Goal: Submit feedback/report problem: Submit feedback/report problem

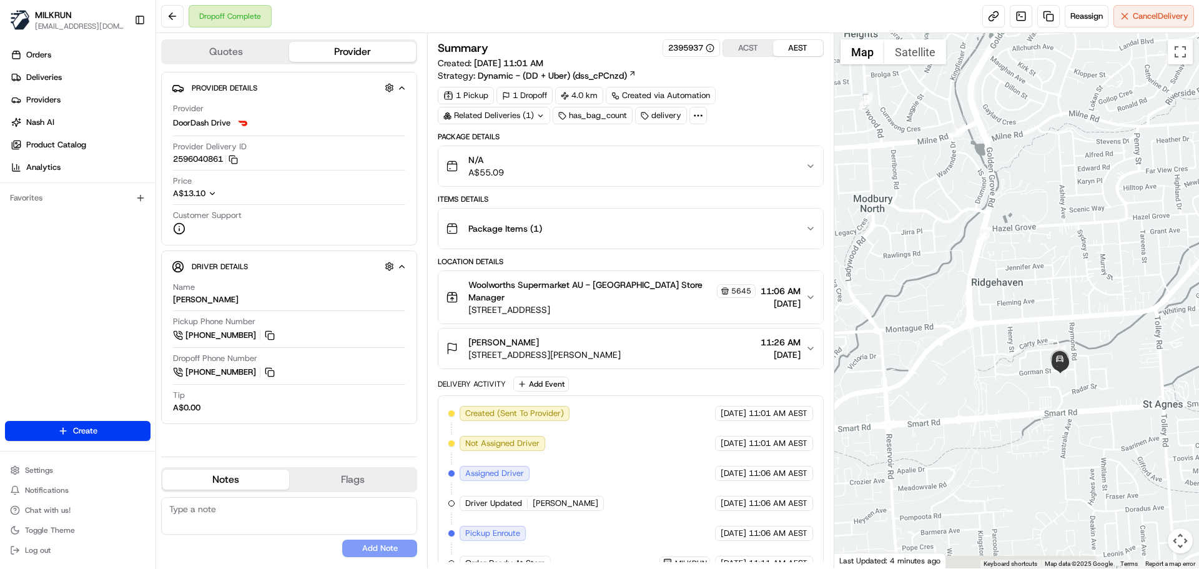
drag, startPoint x: 1057, startPoint y: 481, endPoint x: 994, endPoint y: 365, distance: 131.6
click at [994, 365] on div at bounding box center [1016, 300] width 365 height 535
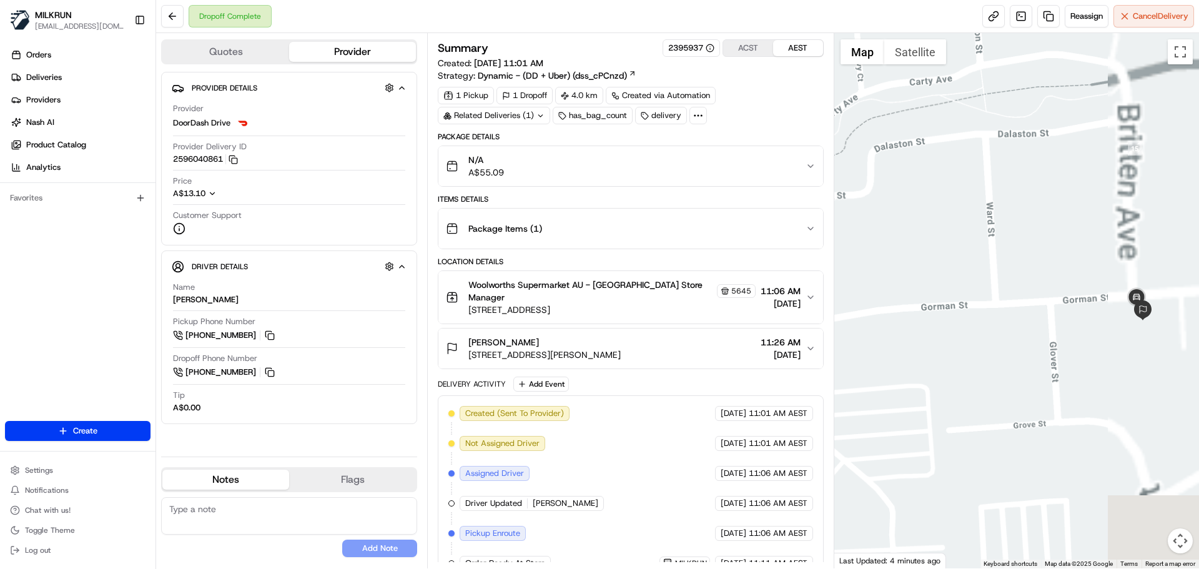
drag, startPoint x: 1064, startPoint y: 401, endPoint x: 915, endPoint y: 391, distance: 149.5
click at [915, 391] on div at bounding box center [1016, 300] width 365 height 535
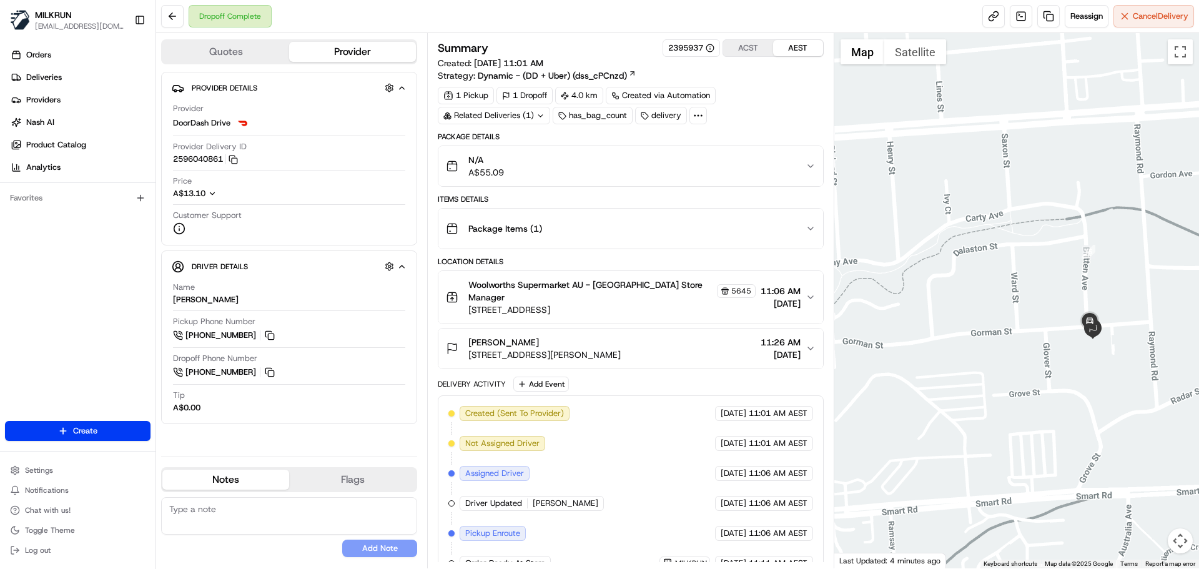
click at [642, 360] on div "Linda Kilmartin 3/33 Gorman St, Modbury, SA 5092, AU 11:26 AM 22/08/2025" at bounding box center [625, 348] width 359 height 25
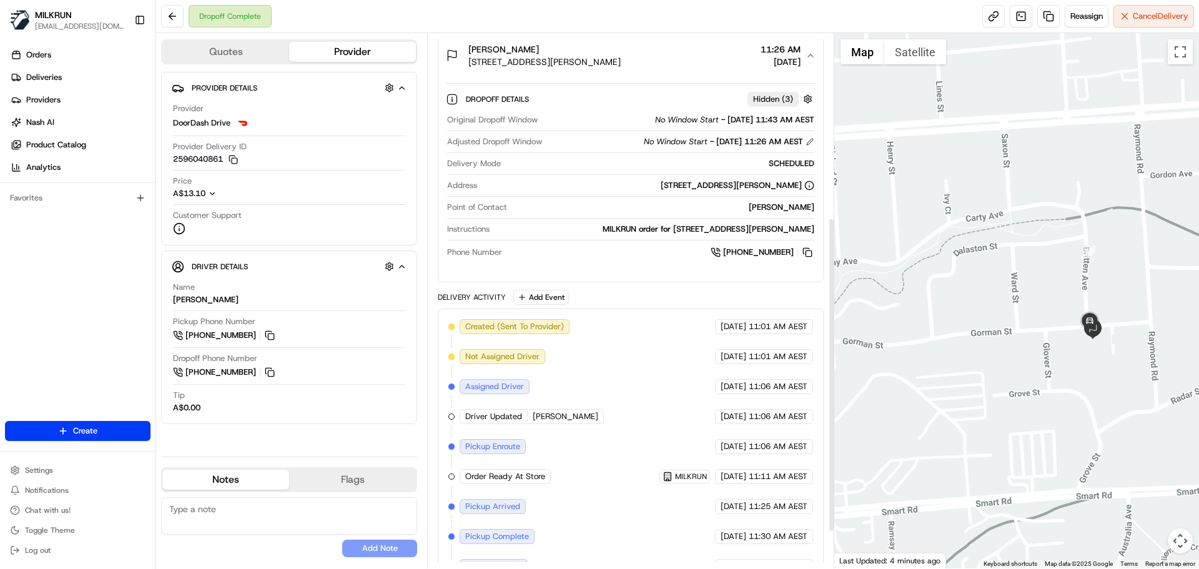
scroll to position [312, 0]
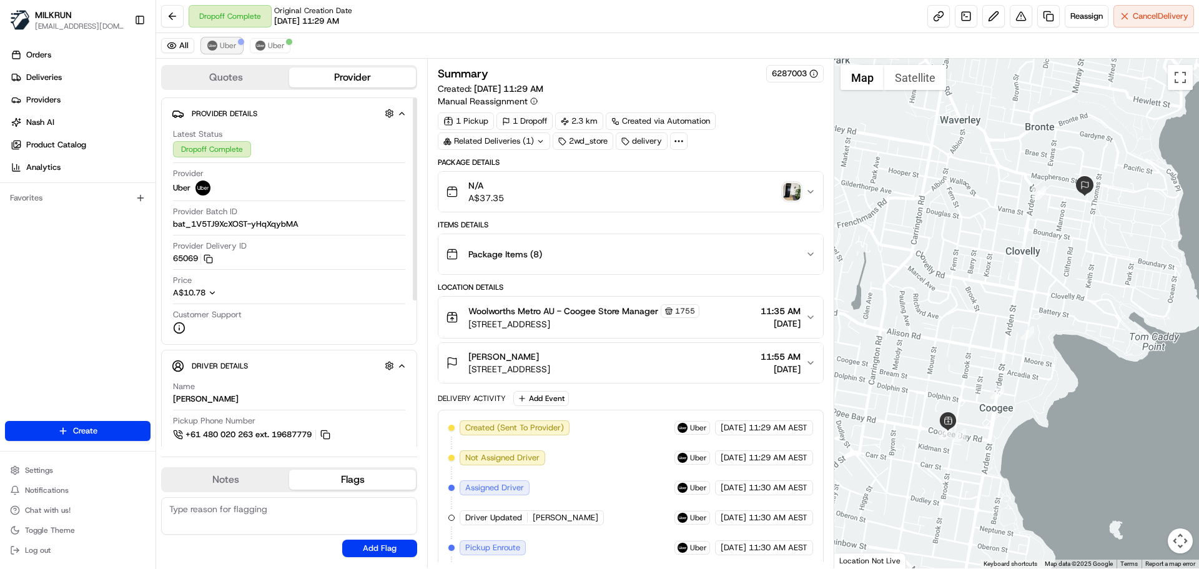
click at [227, 44] on span "Uber" at bounding box center [228, 46] width 17 height 10
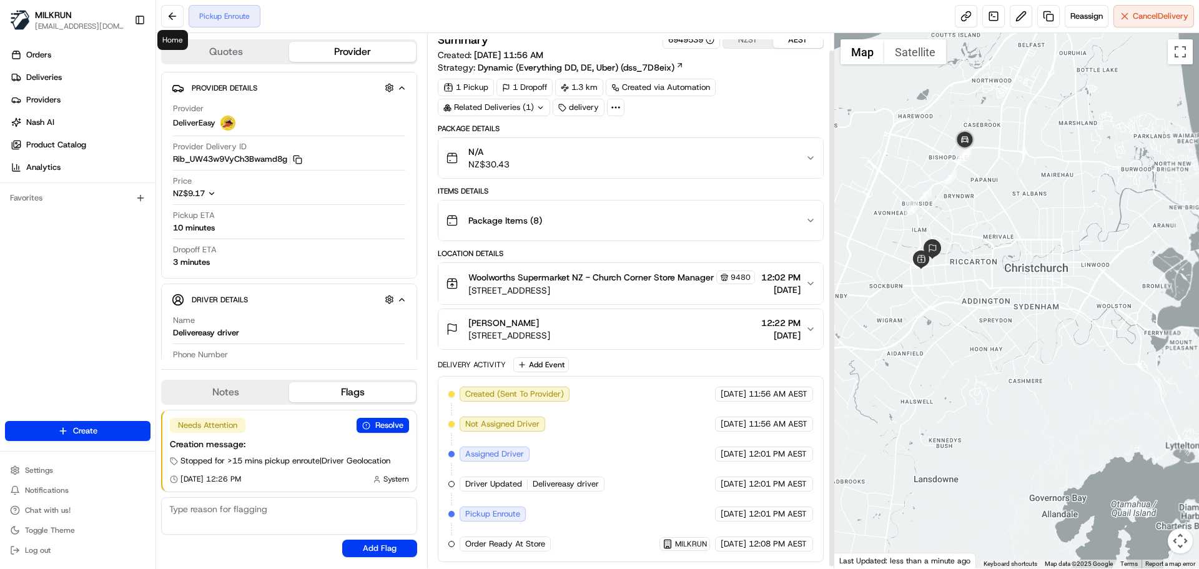
scroll to position [19, 0]
click at [1134, 26] on button "Cancel Delivery" at bounding box center [1153, 16] width 81 height 22
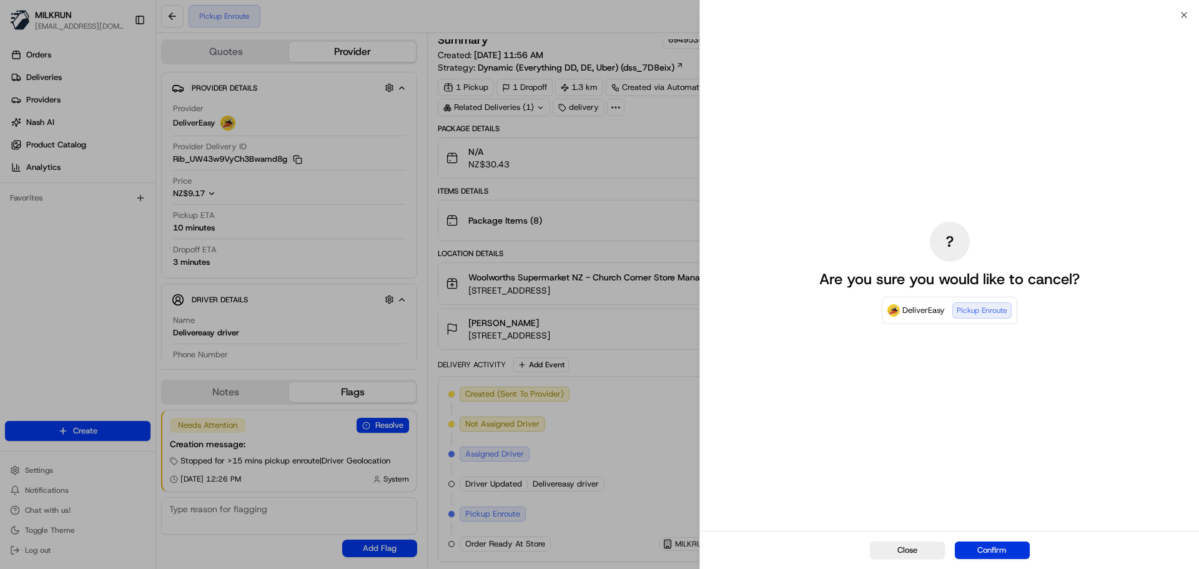
click at [984, 550] on button "Confirm" at bounding box center [992, 549] width 75 height 17
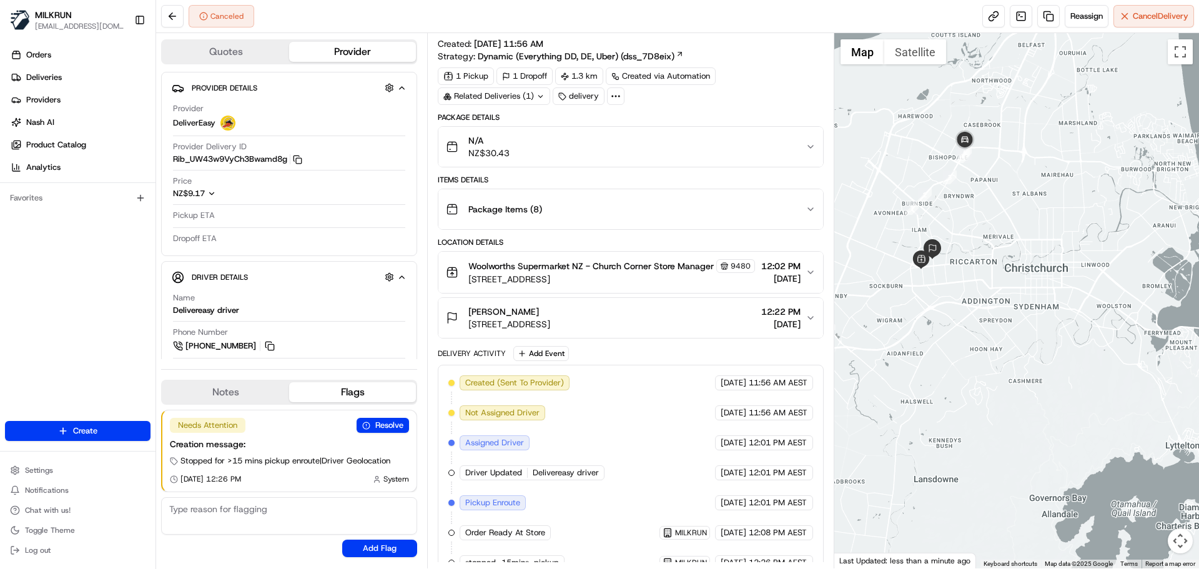
scroll to position [0, 0]
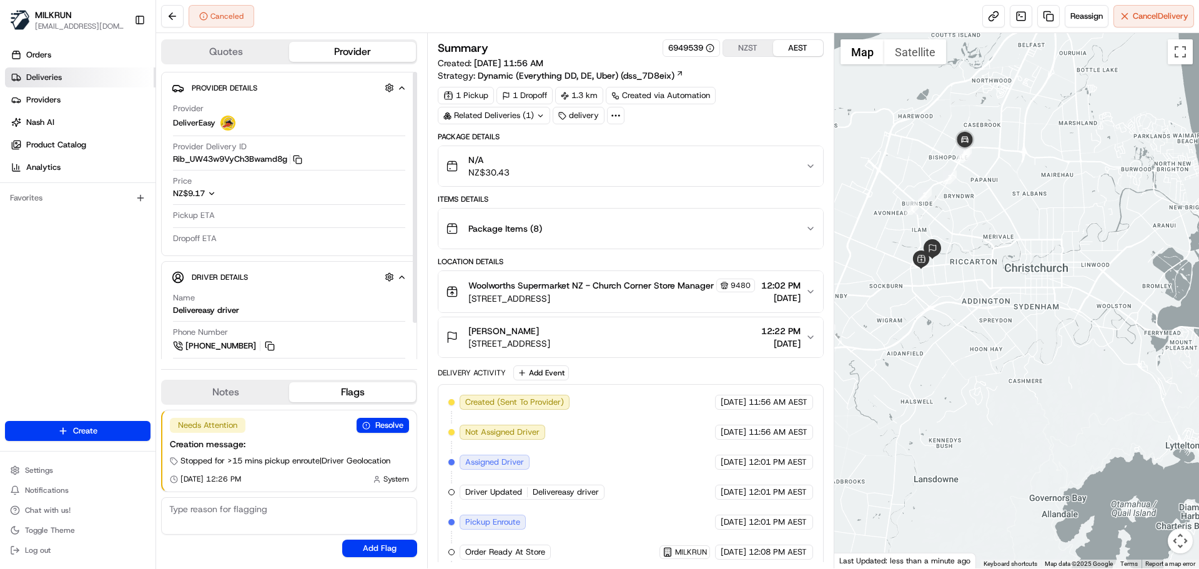
drag, startPoint x: 77, startPoint y: 84, endPoint x: 82, endPoint y: 79, distance: 6.6
click at [77, 82] on link "Deliveries" at bounding box center [80, 77] width 150 height 20
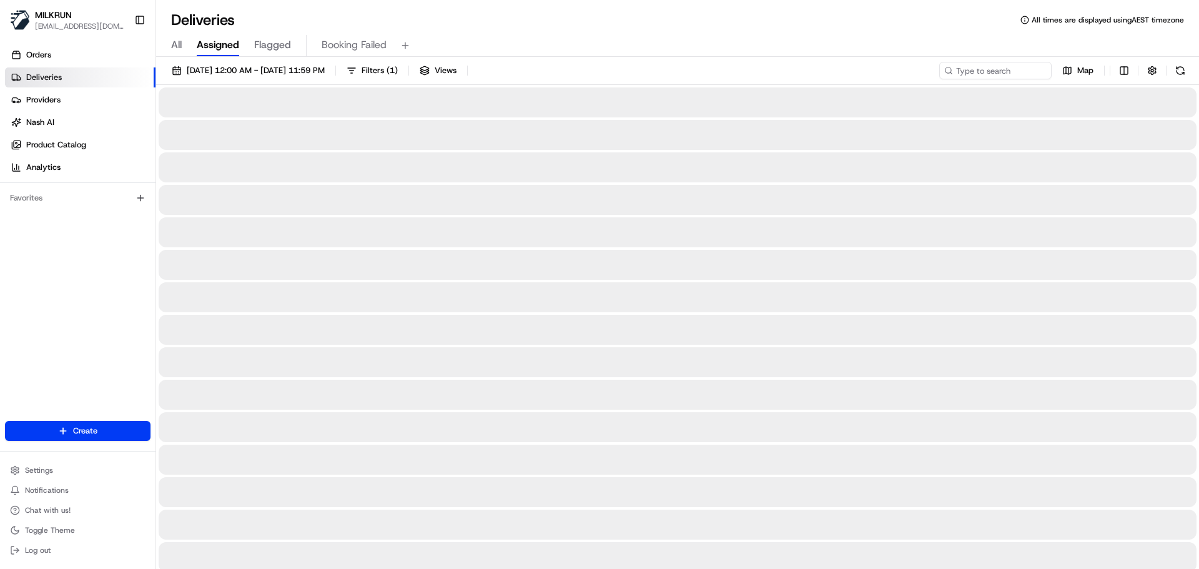
click at [169, 48] on div "All Assigned Flagged Booking Failed" at bounding box center [677, 46] width 1043 height 22
drag, startPoint x: 175, startPoint y: 46, endPoint x: 230, endPoint y: 46, distance: 55.6
click at [175, 46] on span "All" at bounding box center [176, 44] width 11 height 15
click at [1006, 72] on input at bounding box center [976, 70] width 150 height 17
paste input "Will Hocking"
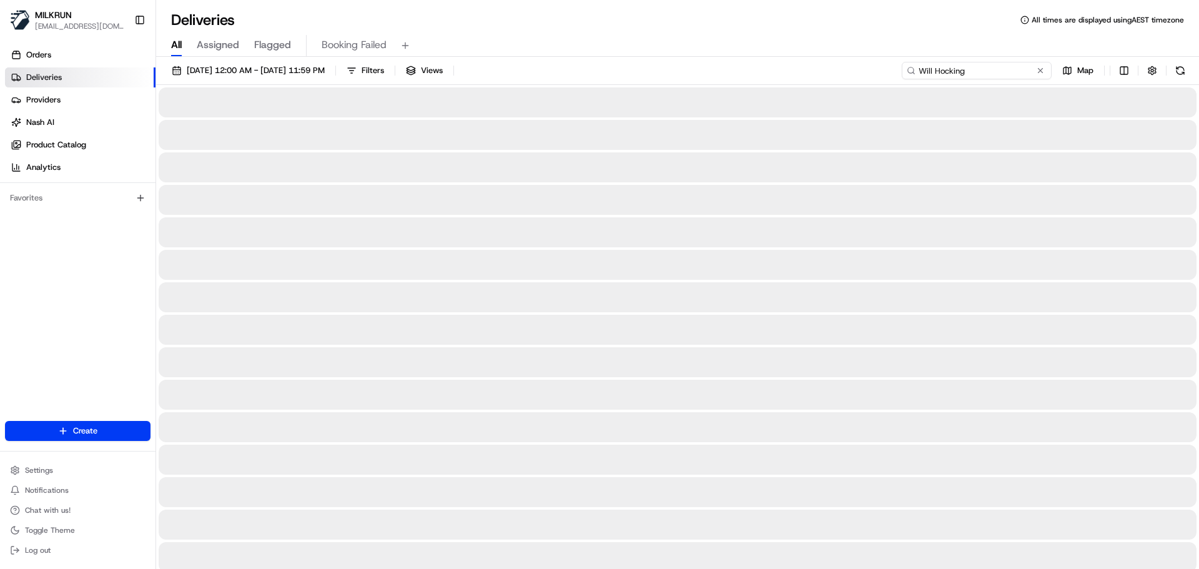
type input "Will Hocking"
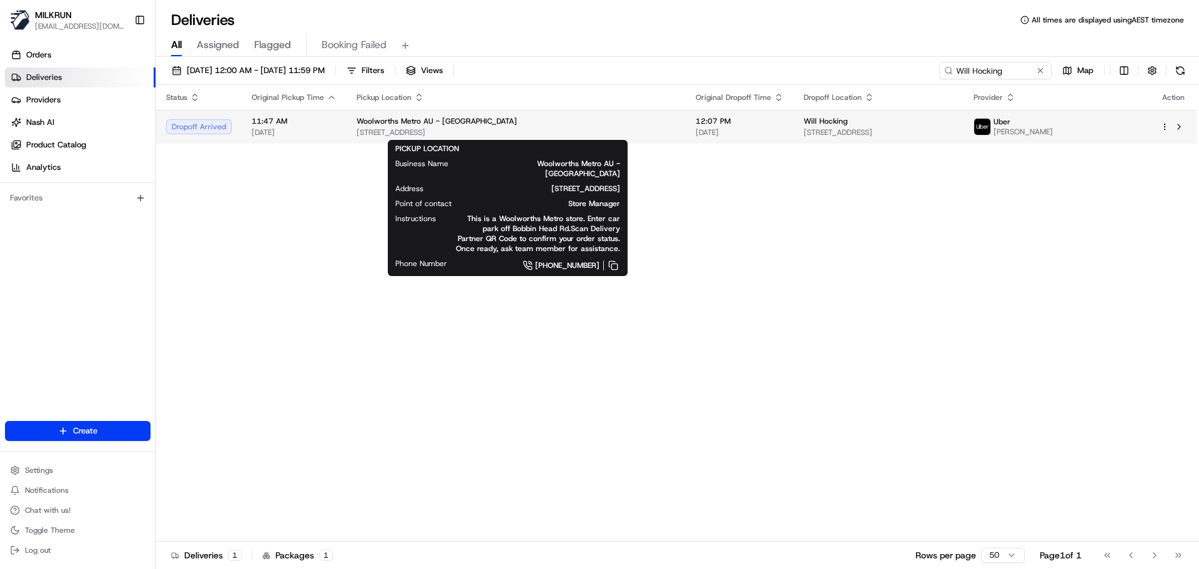
click at [556, 124] on div "Woolworths Metro AU - North Turramurra" at bounding box center [515, 121] width 319 height 10
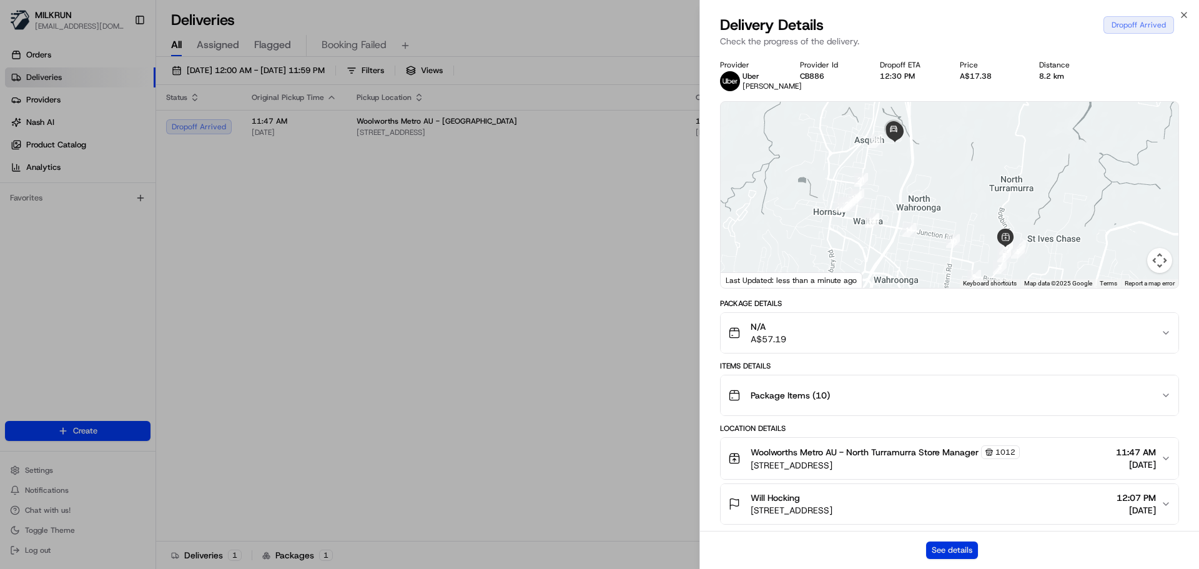
click at [959, 552] on button "See details" at bounding box center [952, 549] width 52 height 17
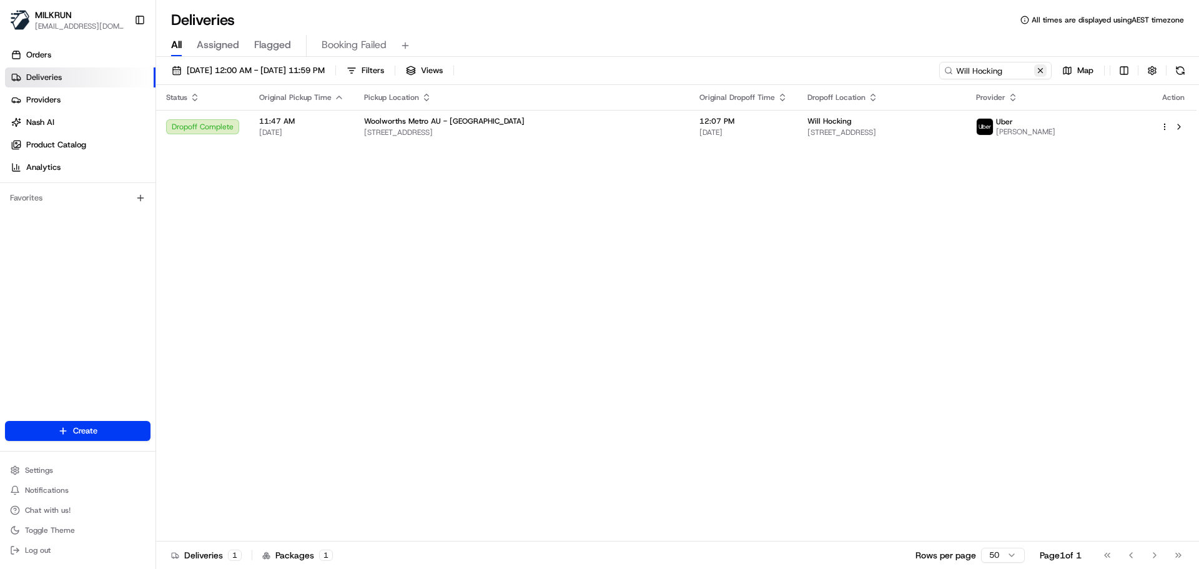
click at [1042, 71] on button at bounding box center [1040, 70] width 12 height 12
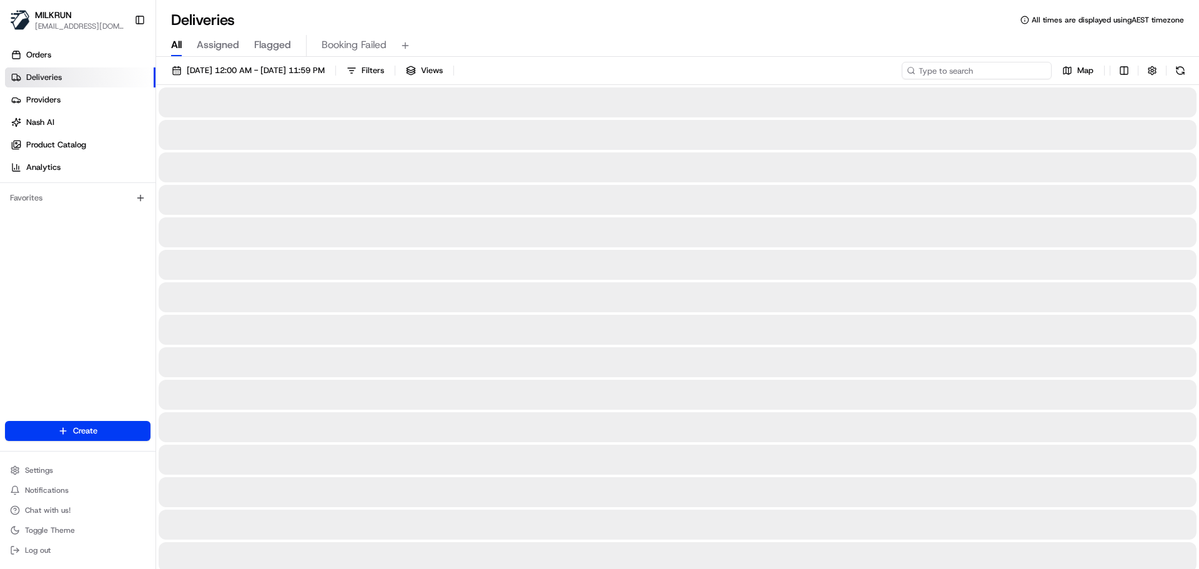
click at [1014, 71] on input at bounding box center [976, 70] width 150 height 17
paste input "Qiming W."
type input "Qiming W"
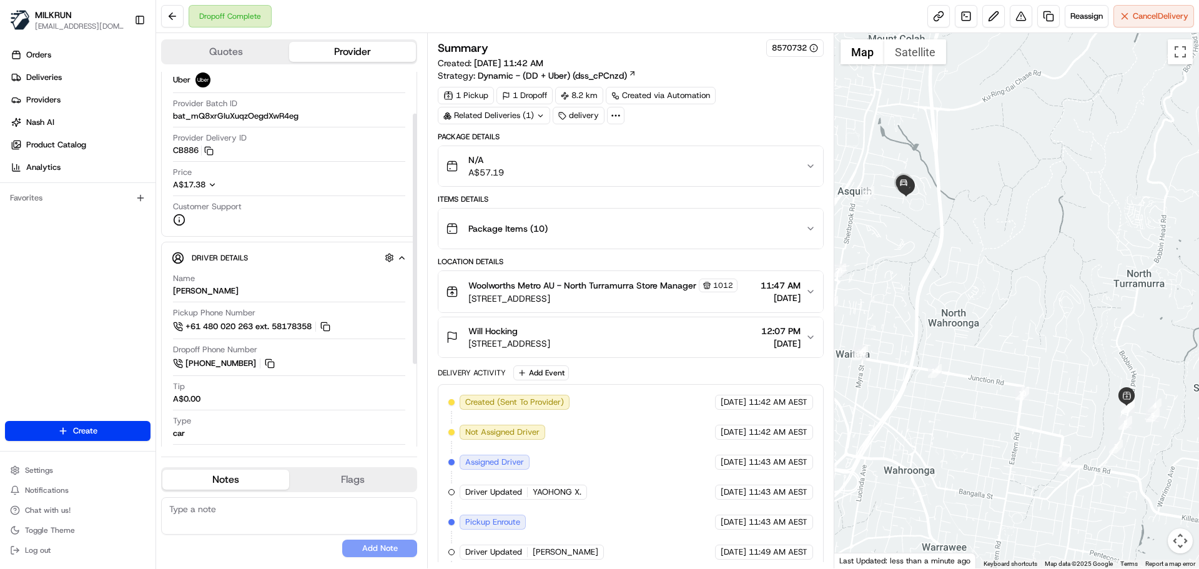
scroll to position [62, 0]
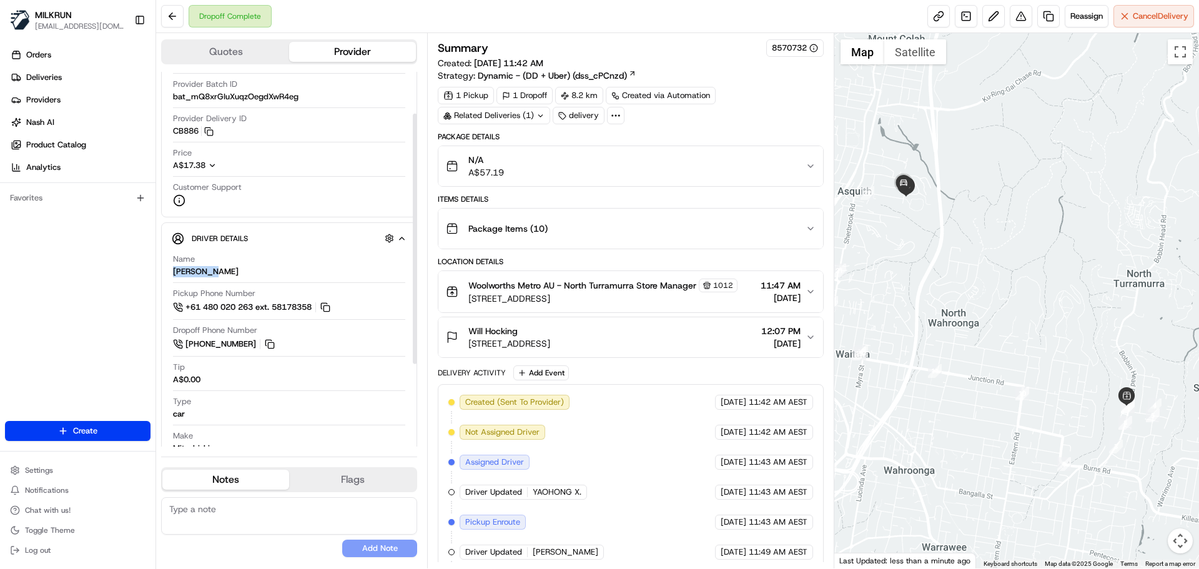
drag, startPoint x: 150, startPoint y: 274, endPoint x: 171, endPoint y: 271, distance: 21.5
click at [171, 271] on div "Driver Details Hidden ( 5 ) Name Qiming W. Pickup Phone Number +61 480 020 263 …" at bounding box center [289, 394] width 256 height 345
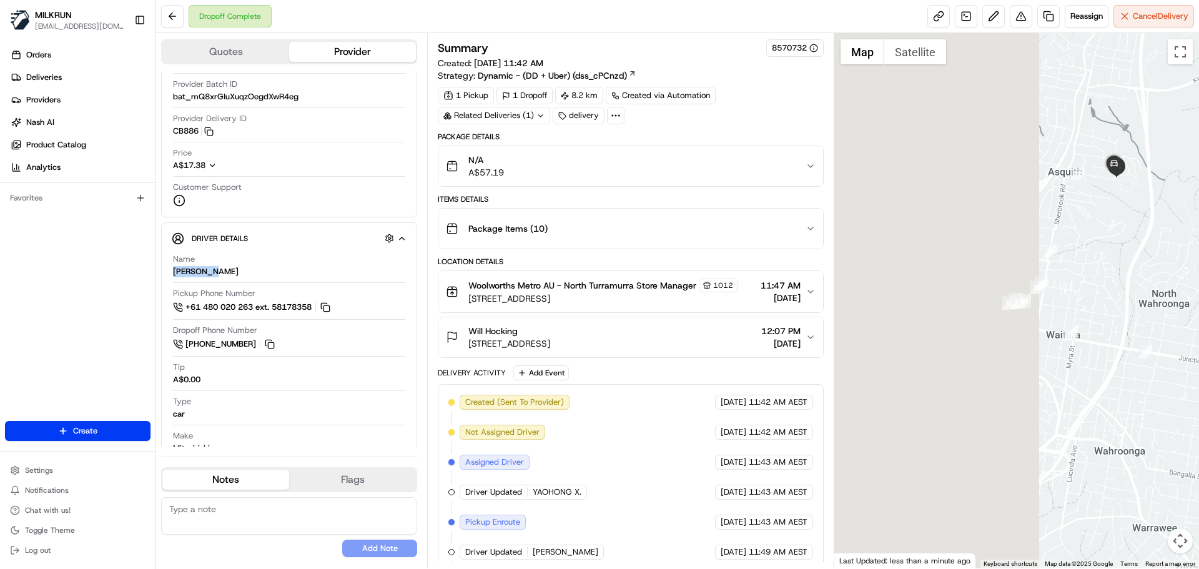
drag, startPoint x: 1012, startPoint y: 344, endPoint x: 1152, endPoint y: 303, distance: 146.4
click at [1152, 303] on div at bounding box center [1016, 300] width 365 height 535
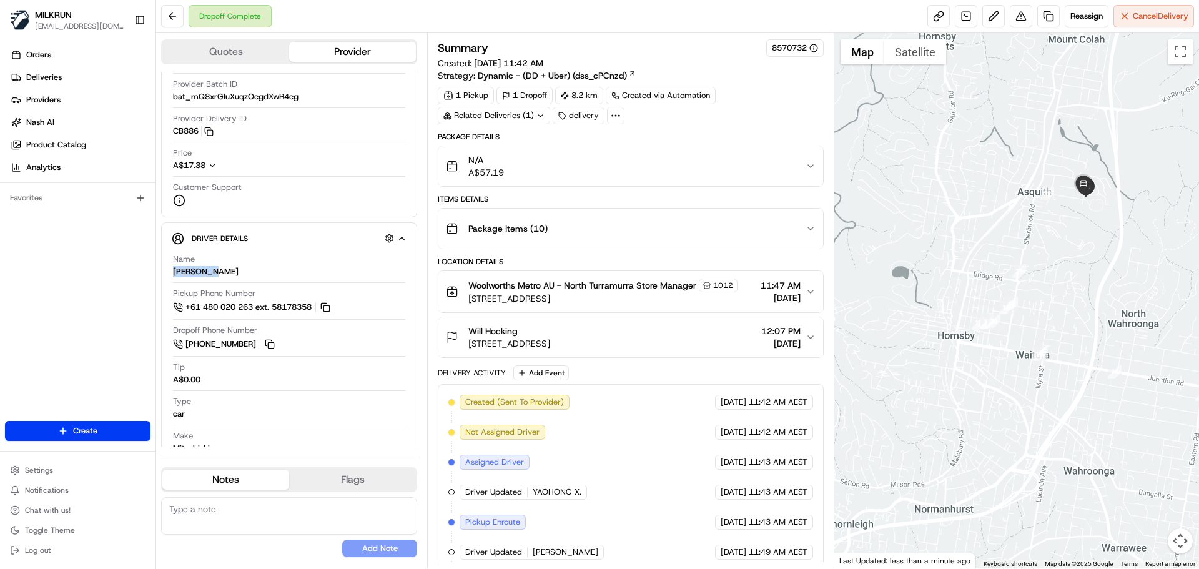
drag, startPoint x: 962, startPoint y: 294, endPoint x: 979, endPoint y: 339, distance: 48.0
click at [979, 339] on div at bounding box center [1016, 300] width 365 height 535
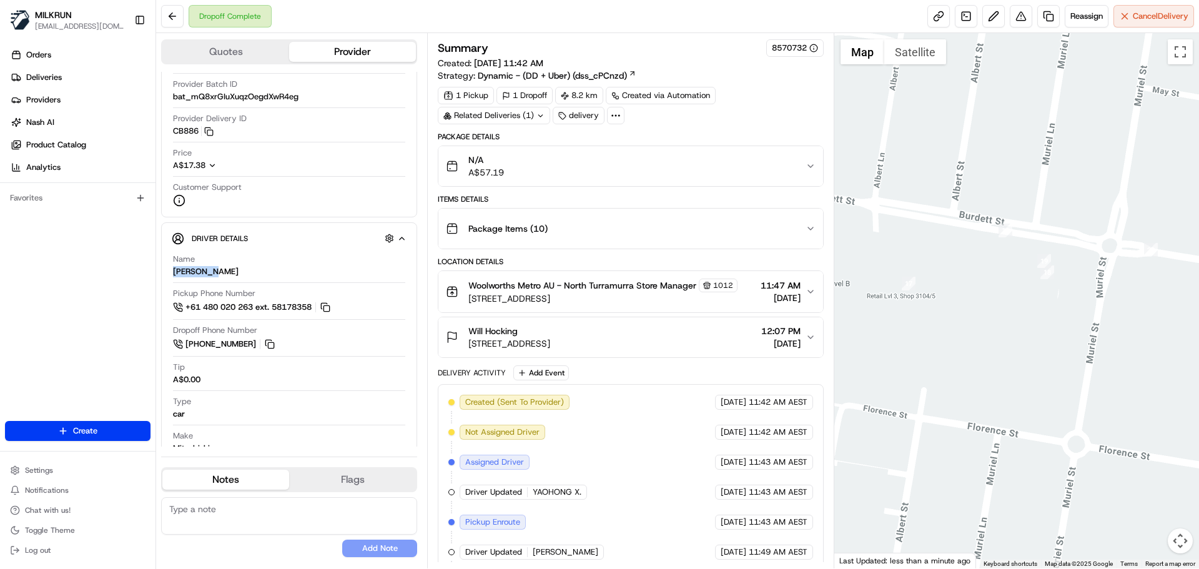
drag, startPoint x: 924, startPoint y: 330, endPoint x: 982, endPoint y: 361, distance: 66.2
click at [982, 361] on div at bounding box center [1016, 300] width 365 height 535
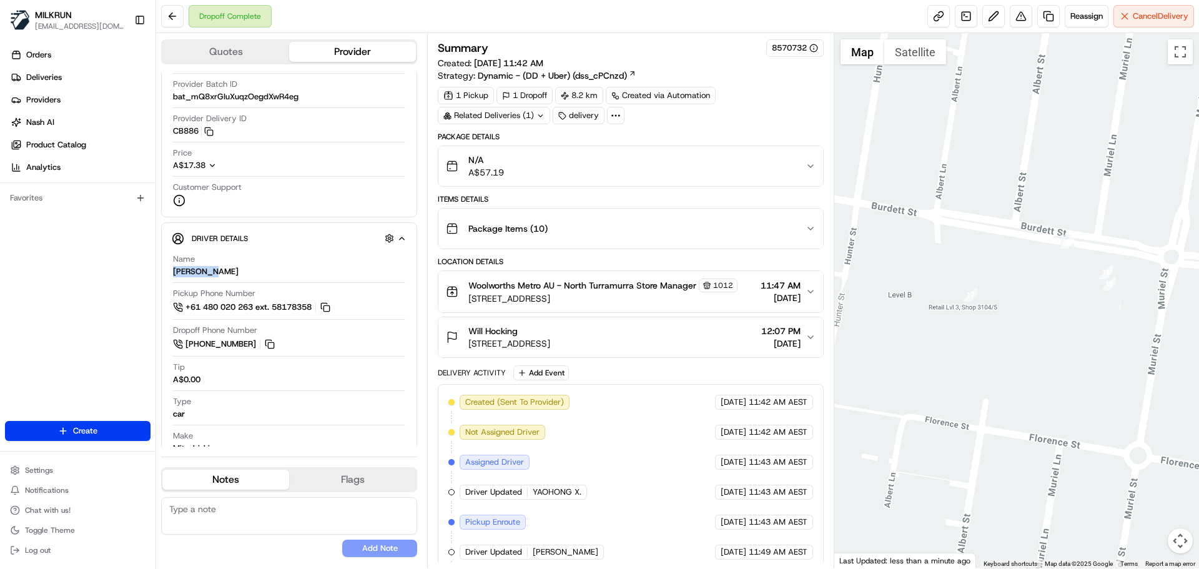
click at [986, 348] on div at bounding box center [1016, 300] width 365 height 535
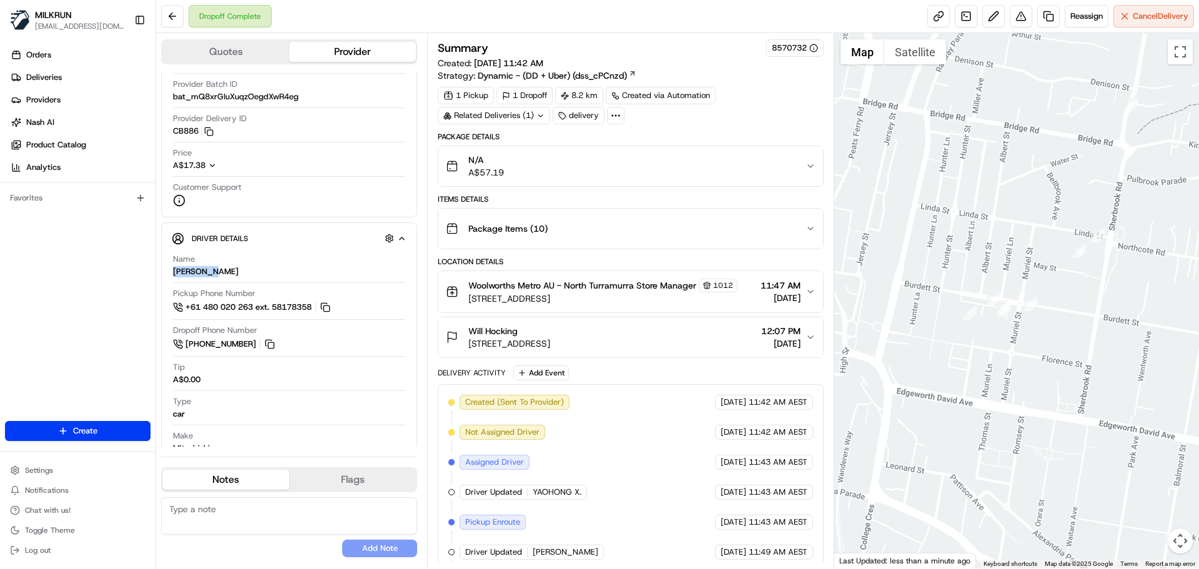
scroll to position [188, 0]
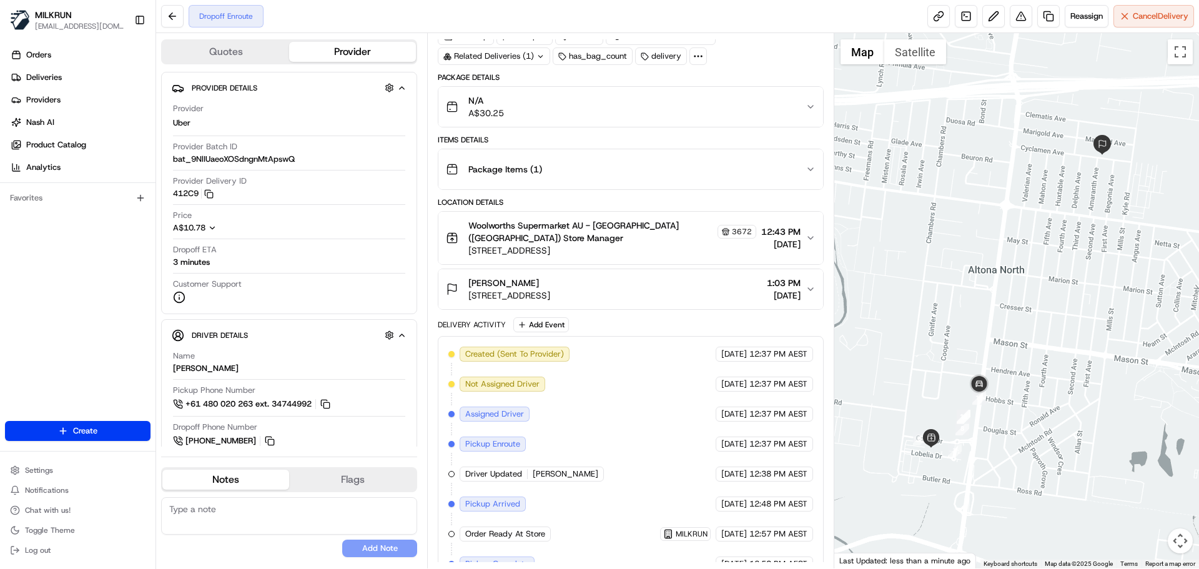
scroll to position [109, 0]
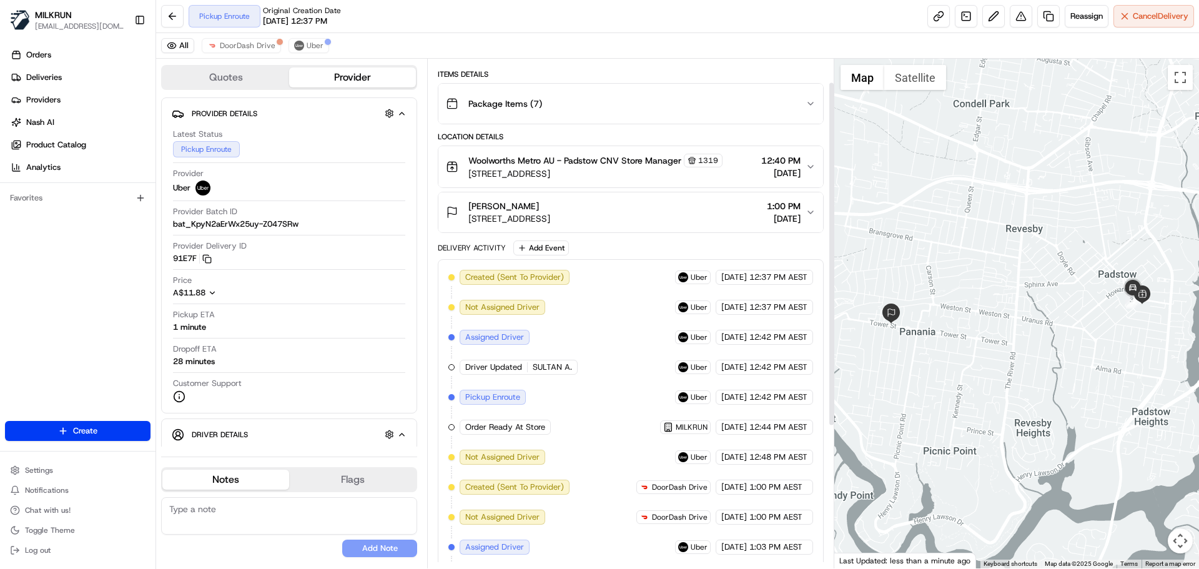
scroll to position [243, 0]
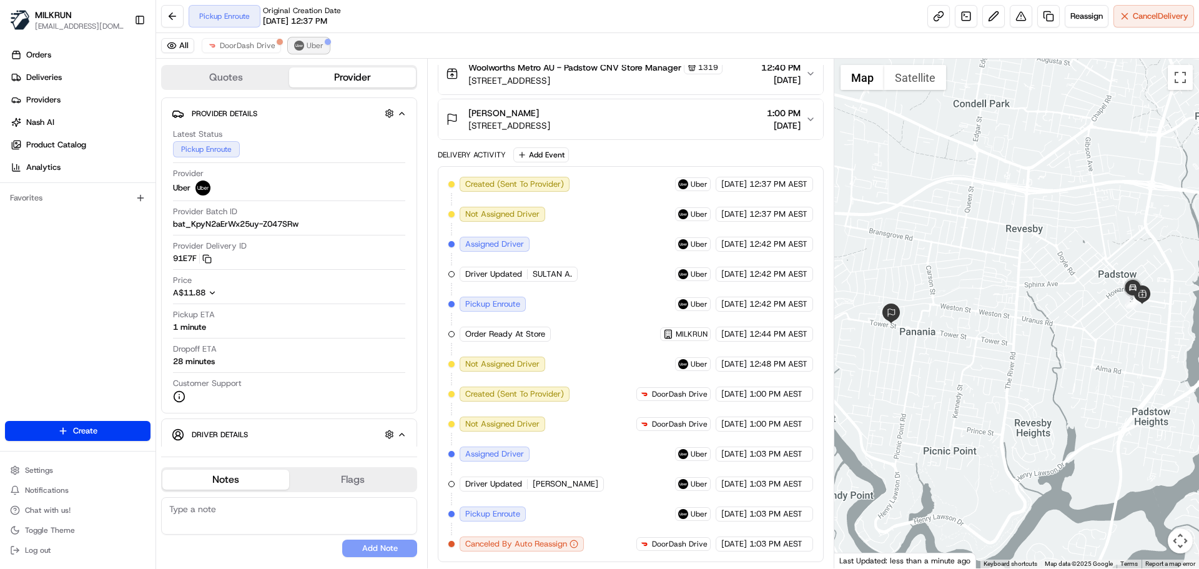
click at [307, 46] on span "Uber" at bounding box center [315, 46] width 17 height 10
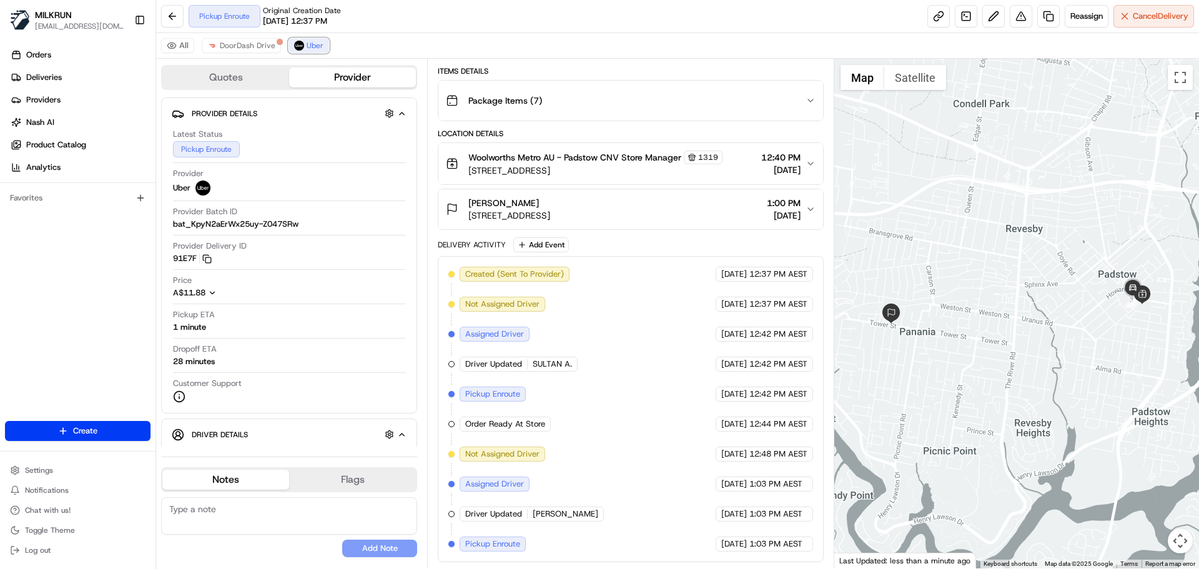
scroll to position [154, 0]
click at [65, 76] on link "Deliveries" at bounding box center [80, 77] width 150 height 20
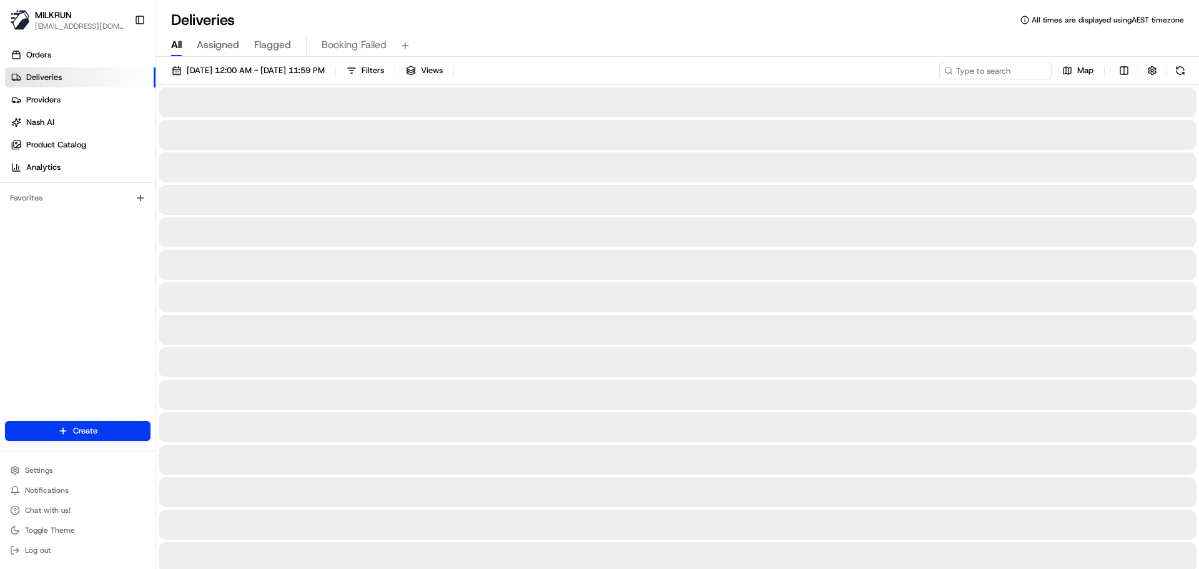
click at [176, 44] on span "All" at bounding box center [176, 44] width 11 height 15
click at [987, 72] on input at bounding box center [976, 70] width 150 height 17
paste input "c2b7f3b5-32f1-406d-8b59-9e368f421b7e"
type input "c2b7f3b5-32f1-406d-8b59-9e368f421b7e"
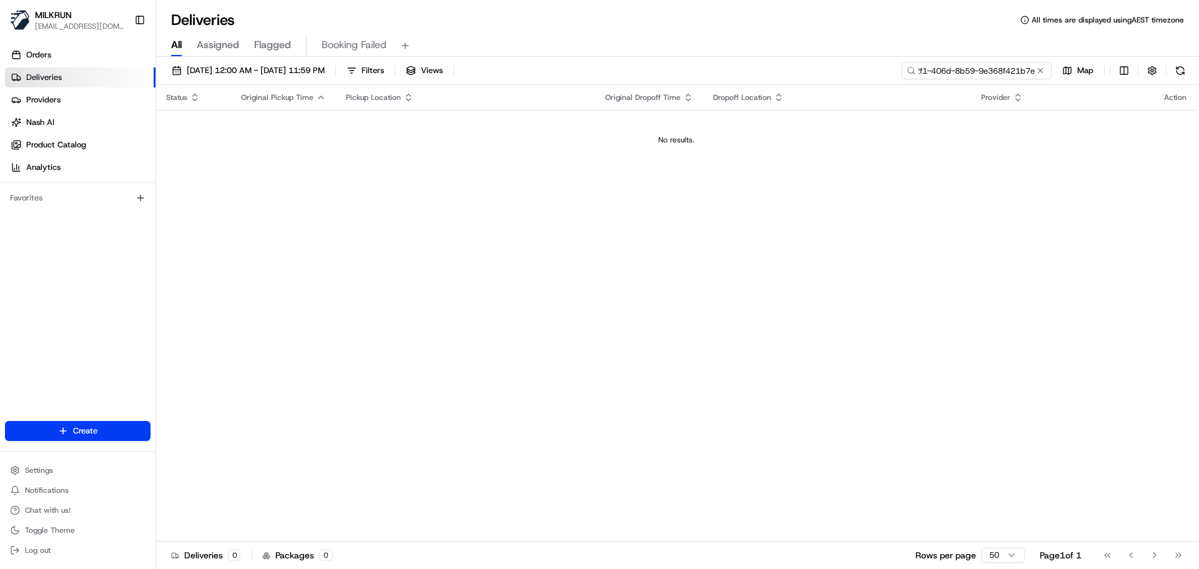
click at [990, 67] on input "c2b7f3b5-32f1-406d-8b59-9e368f421b7e" at bounding box center [976, 70] width 150 height 17
click at [58, 62] on link "Orders" at bounding box center [80, 55] width 150 height 20
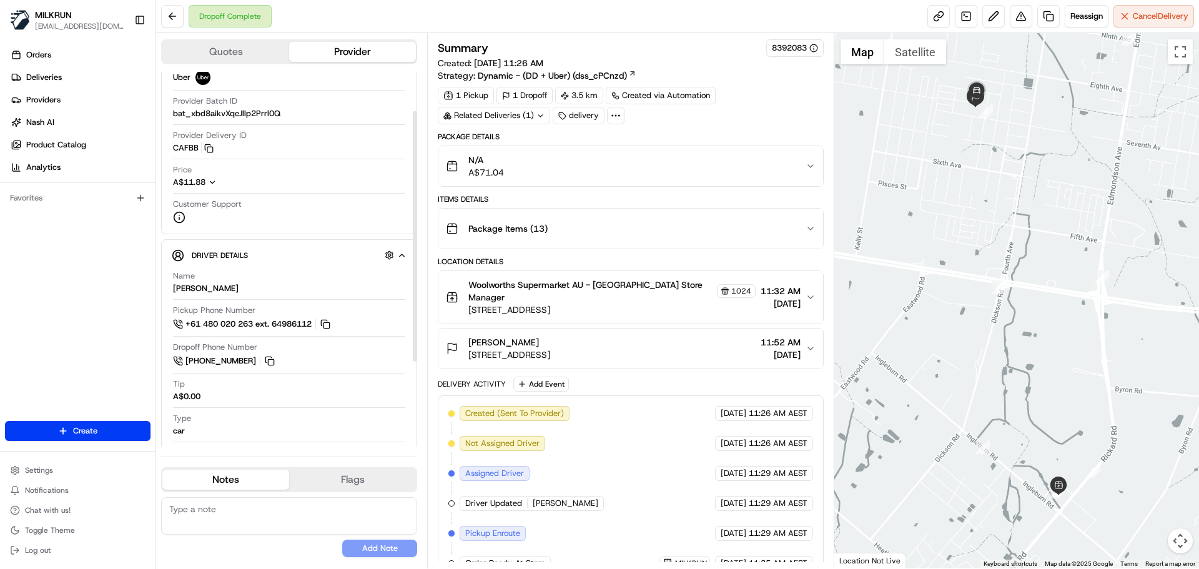
scroll to position [62, 0]
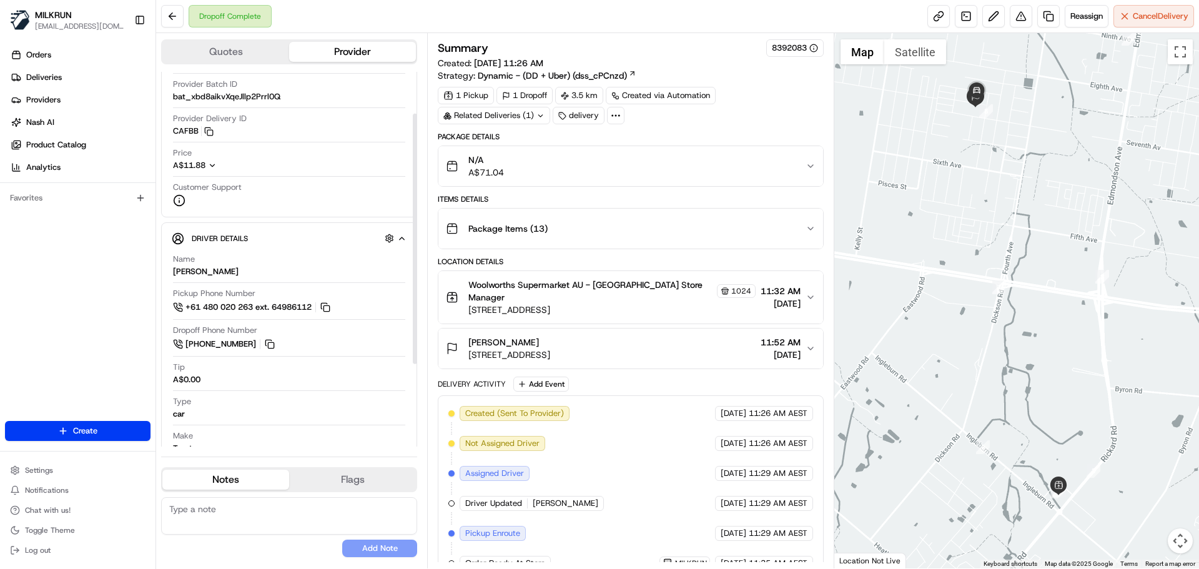
drag, startPoint x: 256, startPoint y: 268, endPoint x: 179, endPoint y: 267, distance: 77.4
click at [219, 272] on div "[PERSON_NAME]" at bounding box center [206, 271] width 66 height 11
drag, startPoint x: 236, startPoint y: 272, endPoint x: 172, endPoint y: 268, distance: 63.8
click at [172, 268] on div "Name [PERSON_NAME] Pickup Phone Number +61 480 020 263 ext. 64986112 Dropoff Ph…" at bounding box center [289, 404] width 235 height 313
copy div "[PERSON_NAME]"
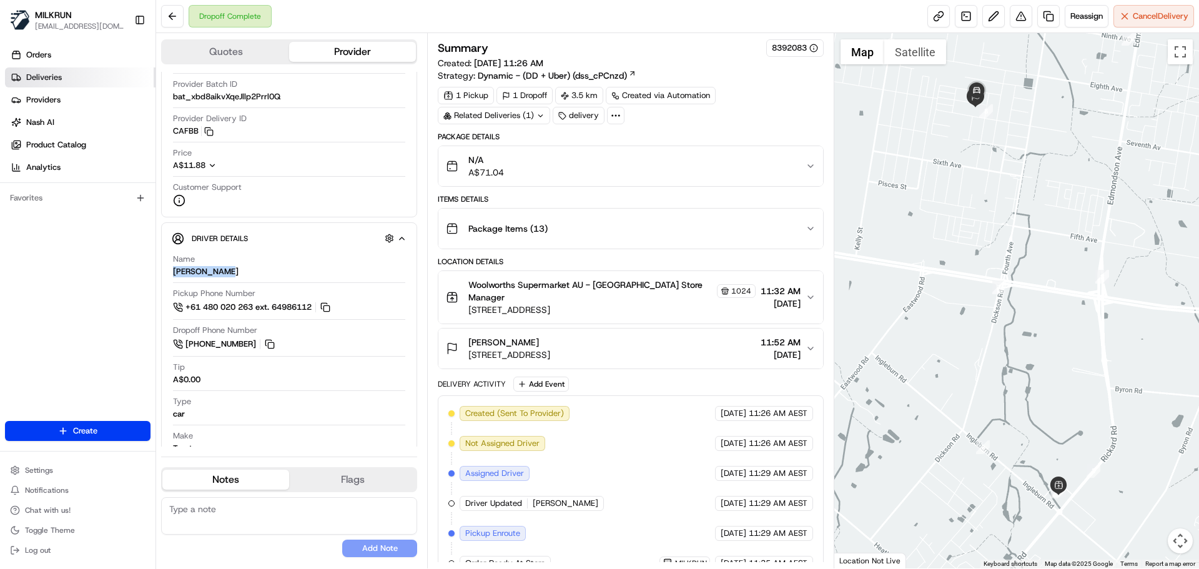
click at [82, 75] on link "Deliveries" at bounding box center [80, 77] width 150 height 20
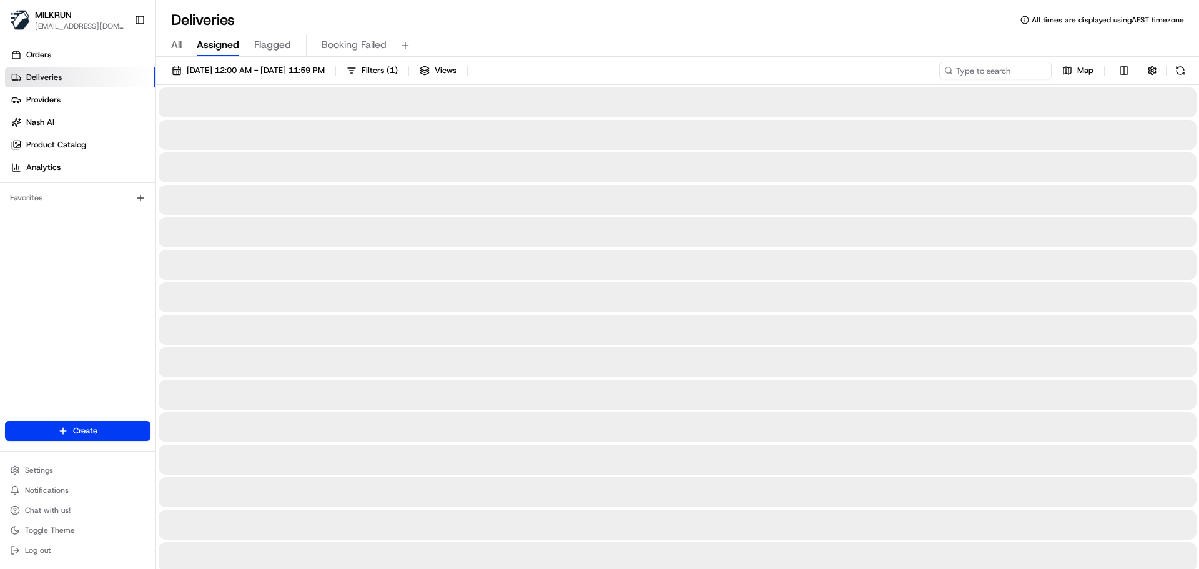
click at [169, 44] on div "All Assigned Flagged Booking Failed" at bounding box center [677, 46] width 1043 height 22
click at [172, 44] on span "All" at bounding box center [176, 44] width 11 height 15
click at [969, 77] on input at bounding box center [976, 70] width 150 height 17
paste input "[PERSON_NAME]"
type input "[PERSON_NAME]"
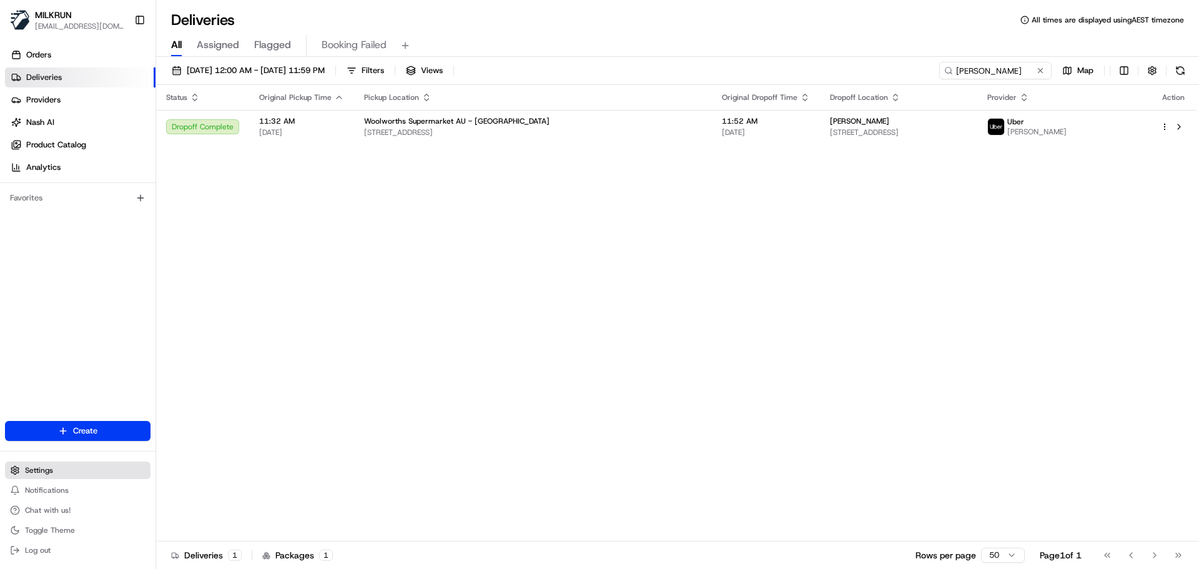
click at [56, 471] on button "Settings" at bounding box center [77, 469] width 145 height 17
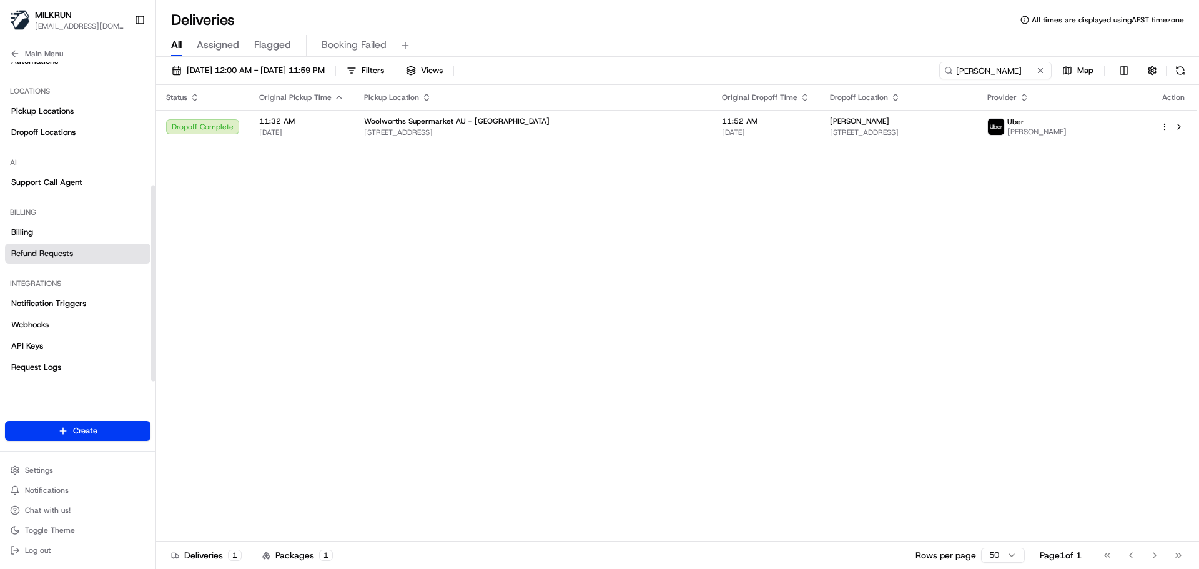
scroll to position [200, 0]
click at [315, 81] on div "22/08/2025 12:00 AM - 22/08/2025 11:59 PM Filters Views BOUNTHAVY P. Map" at bounding box center [677, 73] width 1043 height 23
click at [324, 72] on span "[DATE] 12:00 AM - [DATE] 11:59 PM" at bounding box center [256, 70] width 138 height 11
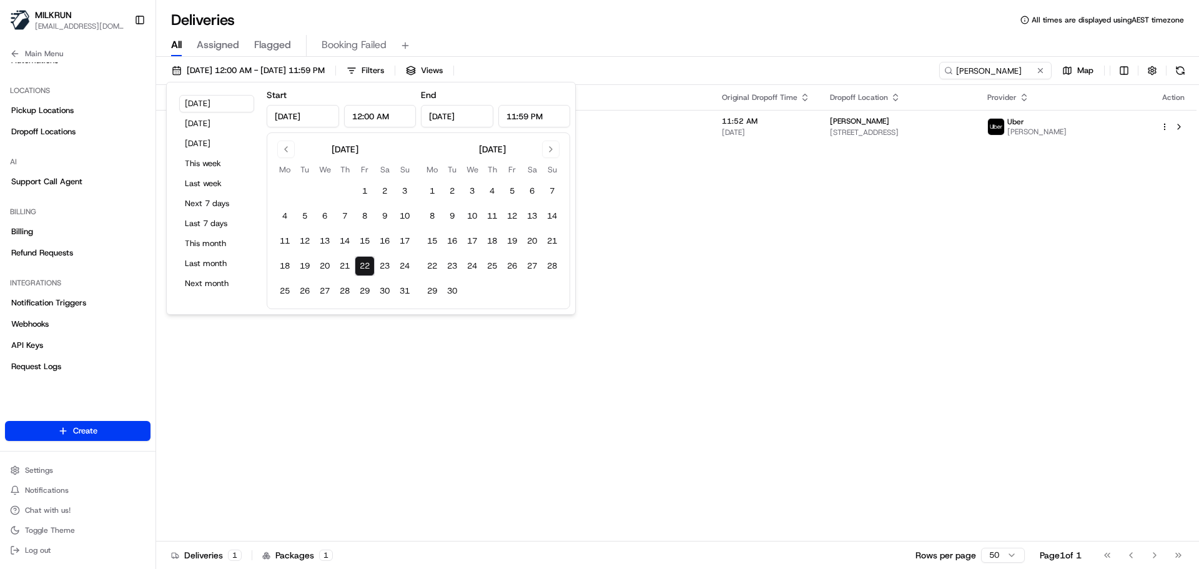
click at [729, 268] on div "Status Original Pickup Time Pickup Location Original Dropoff Time Dropoff Locat…" at bounding box center [676, 313] width 1040 height 456
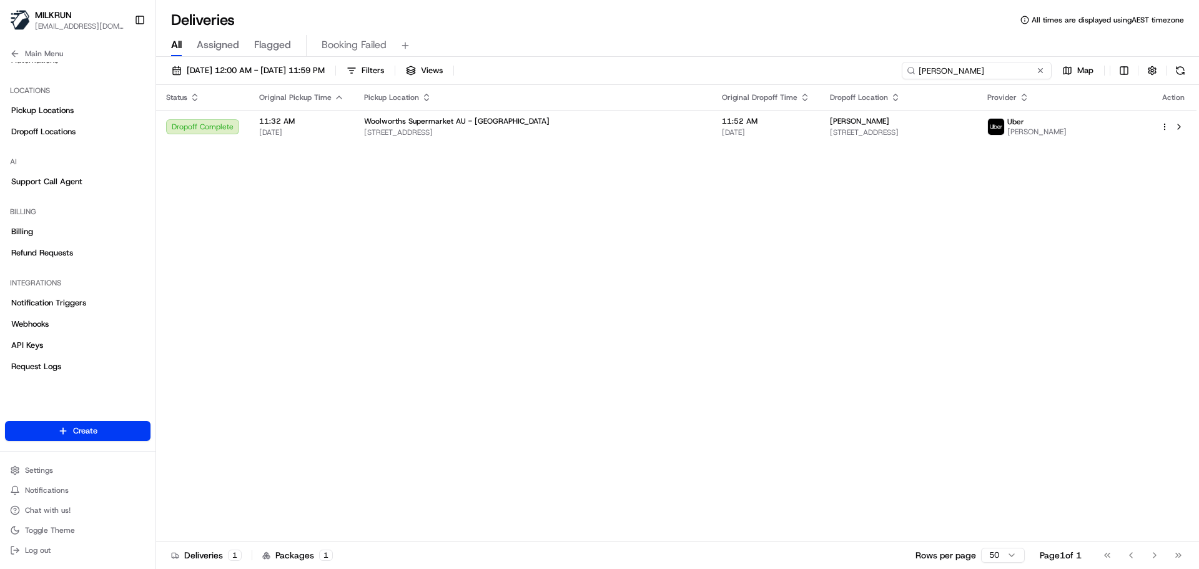
drag, startPoint x: 1021, startPoint y: 71, endPoint x: 573, endPoint y: 81, distance: 448.3
click at [574, 81] on div "22/08/2025 12:00 AM - 22/08/2025 11:59 PM Filters Views BOUNTHAVY P. Map" at bounding box center [677, 73] width 1043 height 23
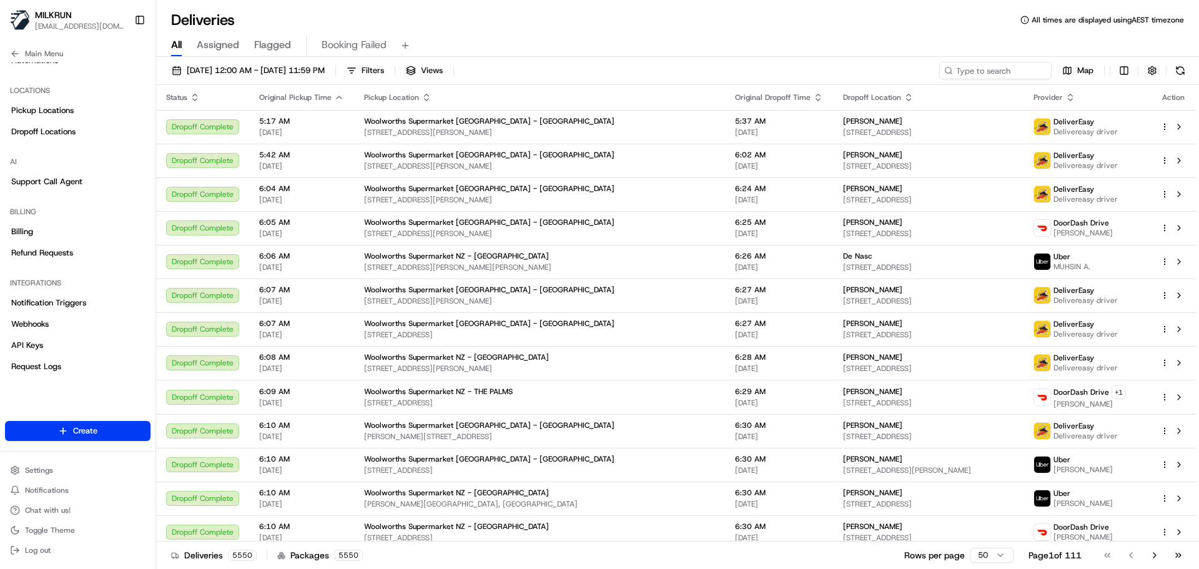
click at [1001, 80] on div "22/08/2025 12:00 AM - 22/08/2025 11:59 PM Filters Views Map" at bounding box center [677, 73] width 1043 height 23
click at [994, 71] on input at bounding box center [976, 70] width 150 height 17
click at [248, 74] on span "22/08/2025 12:00 AM - 22/08/2025 11:59 PM" at bounding box center [256, 70] width 138 height 11
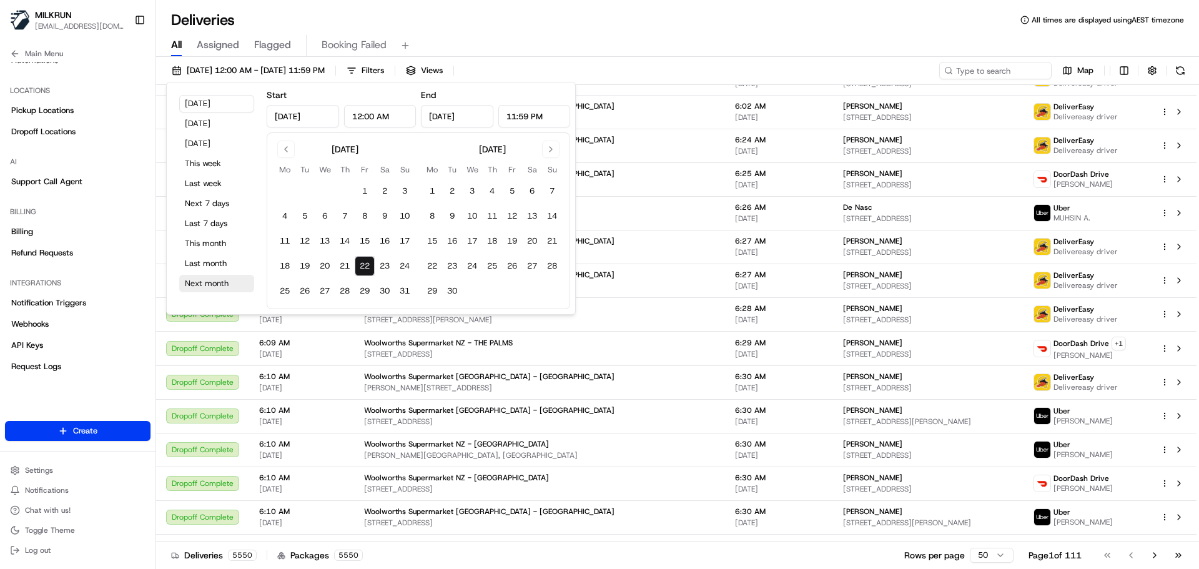
scroll to position [62, 0]
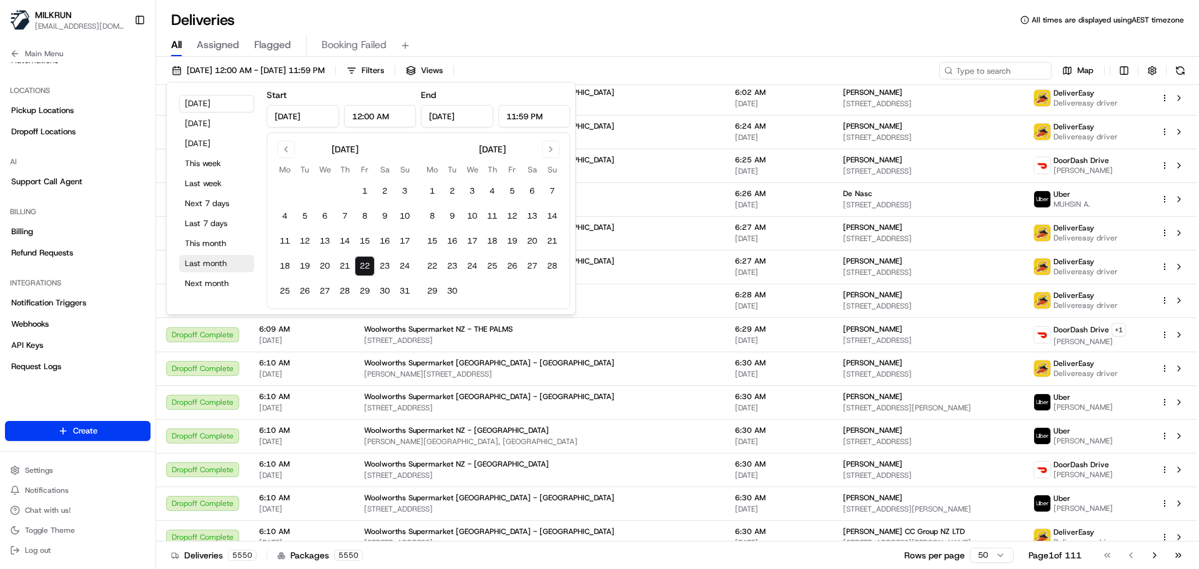
click at [220, 267] on button "Last month" at bounding box center [216, 263] width 75 height 17
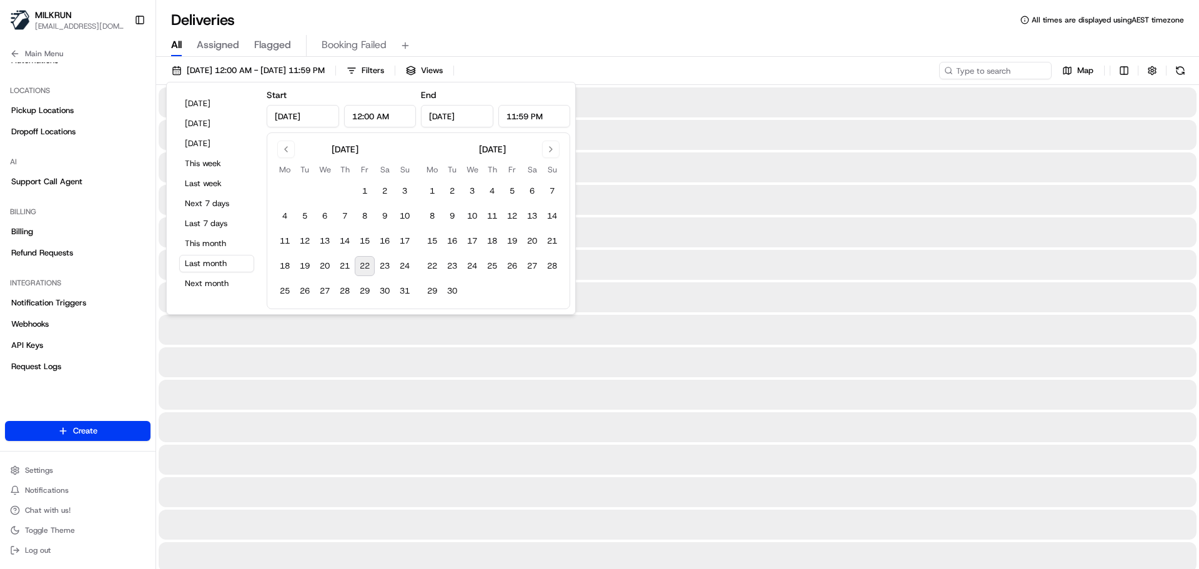
type input "Jul 1, 2025"
type input "Jul 31, 2025"
click at [1001, 68] on input at bounding box center [976, 70] width 150 height 17
paste input "10 Apiary St, Austral, NSW 2179, AU"
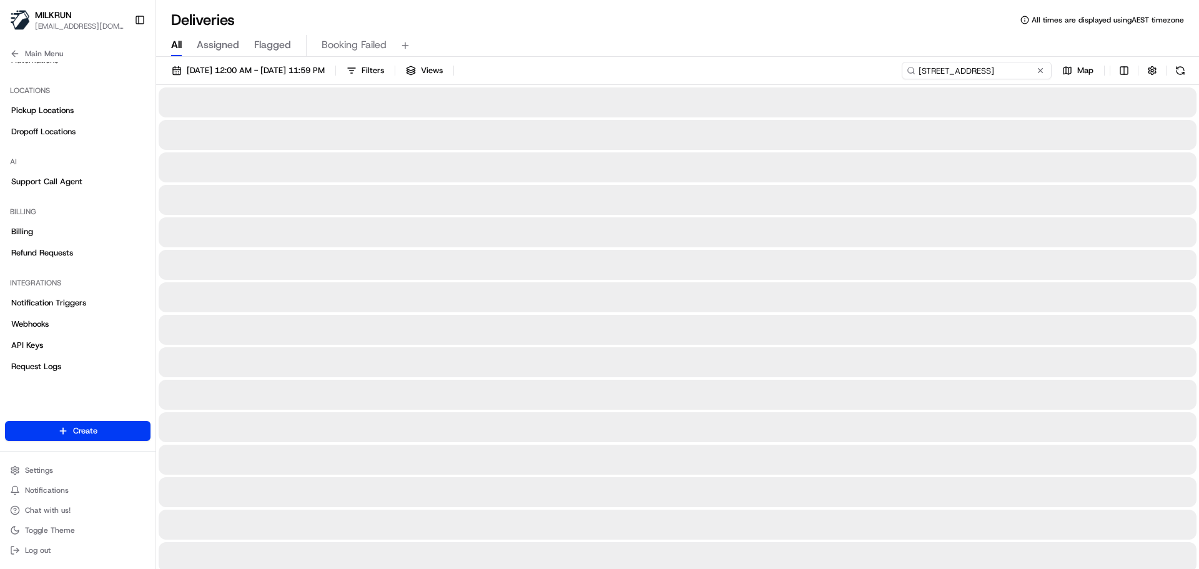
scroll to position [0, 22]
type input "10 Apiary St, Austral, NSW 2179, AU"
click at [957, 68] on input "10 Apiary St, Austral, NSW 2179, AU" at bounding box center [976, 70] width 150 height 17
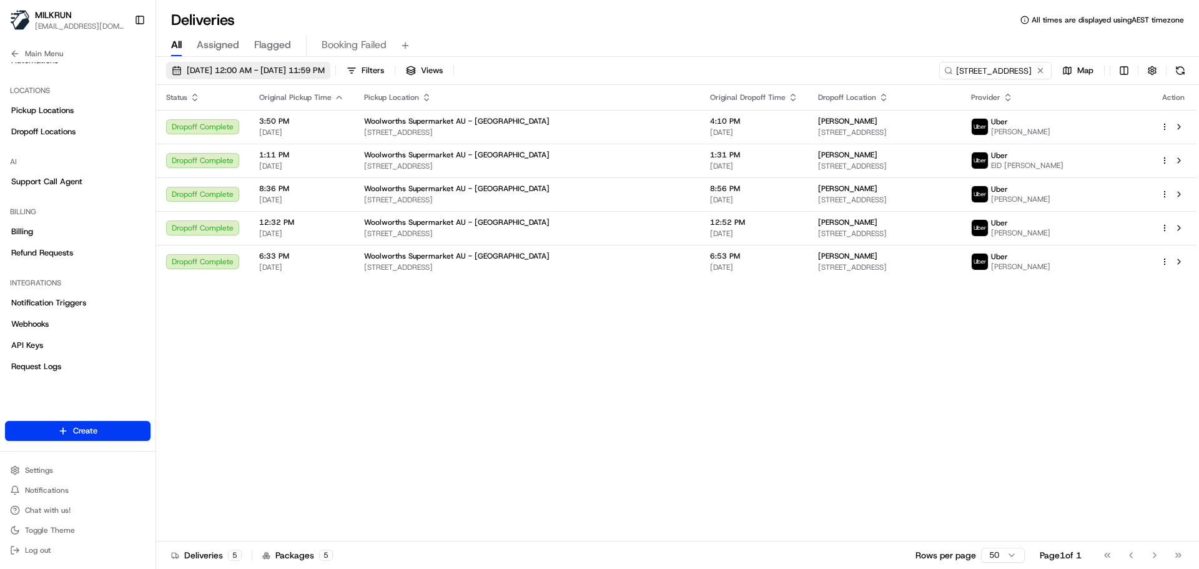
click at [232, 72] on span "01/07/2025 12:00 AM - 31/07/2025 11:59 PM" at bounding box center [256, 70] width 138 height 11
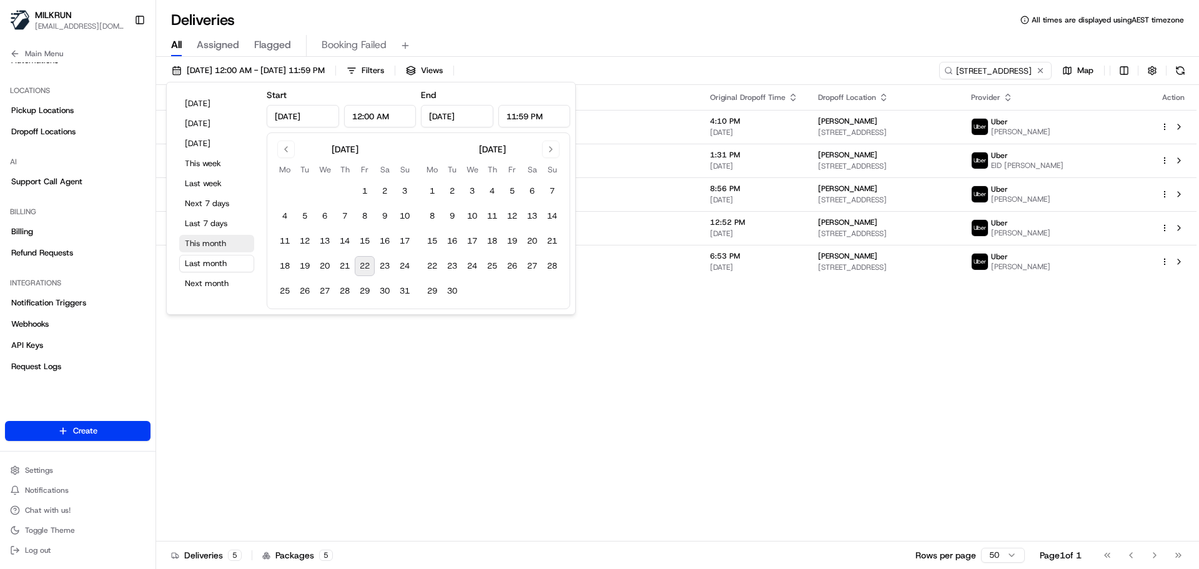
click at [203, 244] on button "This month" at bounding box center [216, 243] width 75 height 17
type input "Aug 1, 2025"
type input "Aug 31, 2025"
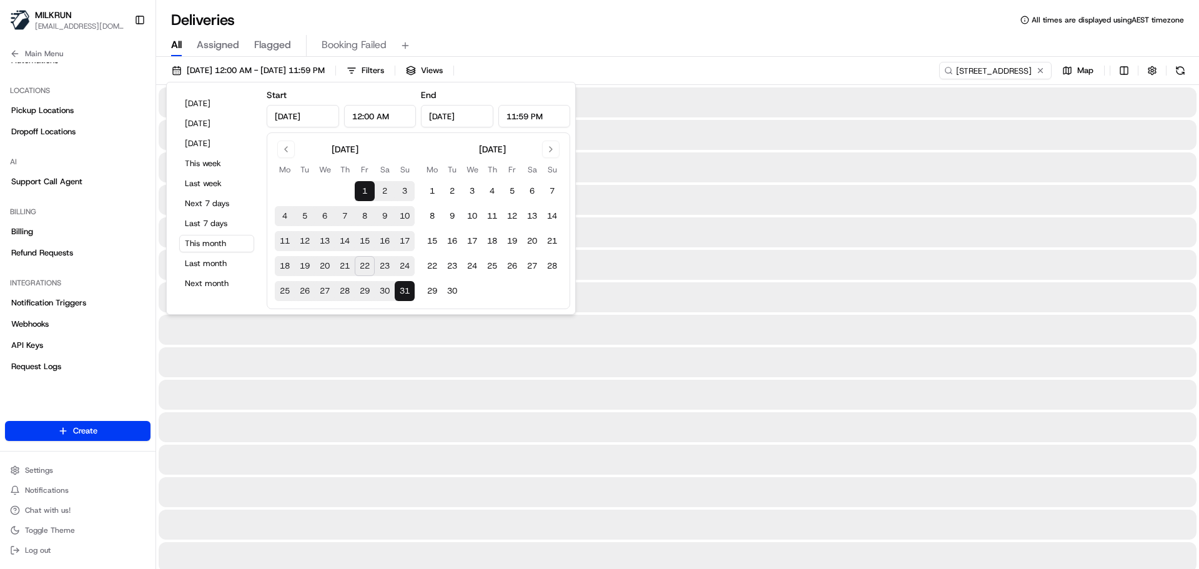
click at [799, 30] on div "All Assigned Flagged Booking Failed" at bounding box center [677, 43] width 1043 height 27
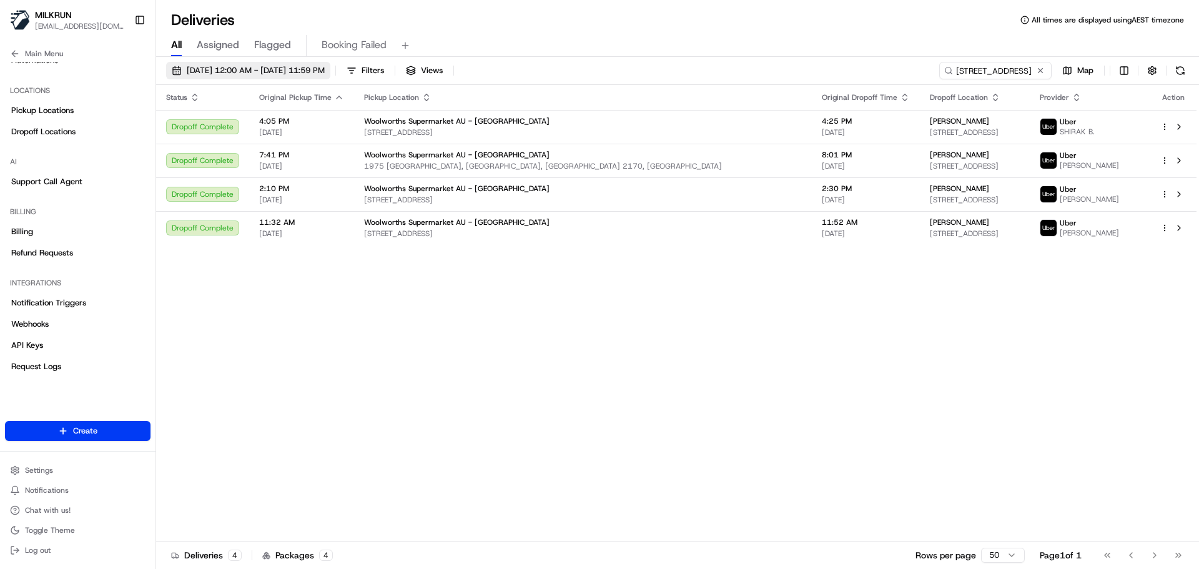
click at [275, 66] on span "01/08/2025 12:00 AM - 31/08/2025 11:59 PM" at bounding box center [256, 70] width 138 height 11
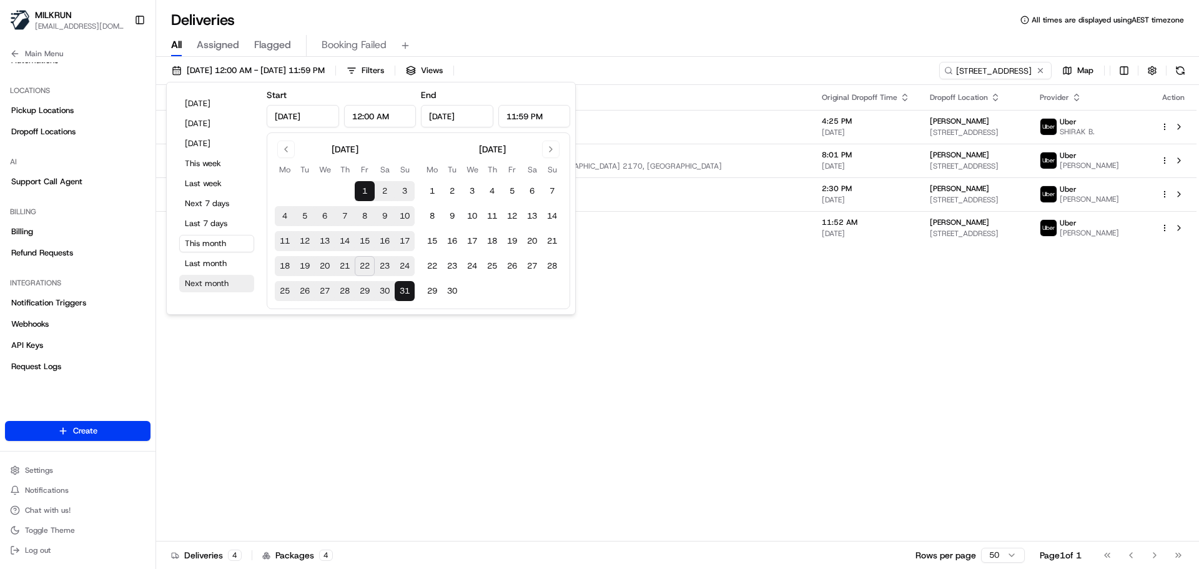
click at [215, 285] on button "Next month" at bounding box center [216, 283] width 75 height 17
type input "Sep 1, 2025"
type input "Sep 30, 2025"
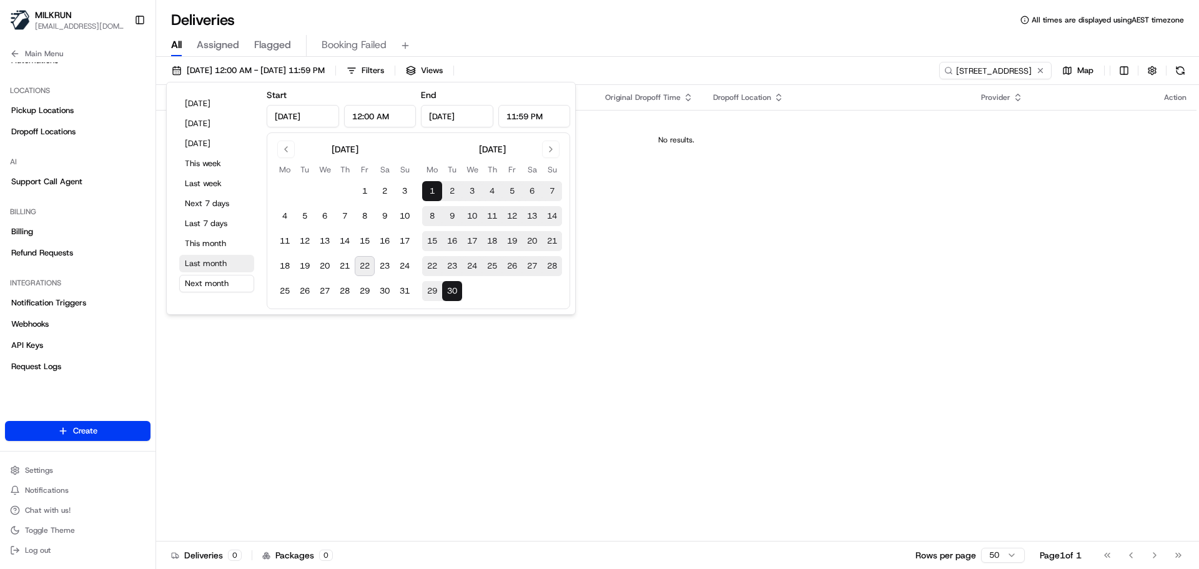
click at [213, 269] on button "Last month" at bounding box center [216, 263] width 75 height 17
type input "Jul 1, 2025"
type input "Jul 31, 2025"
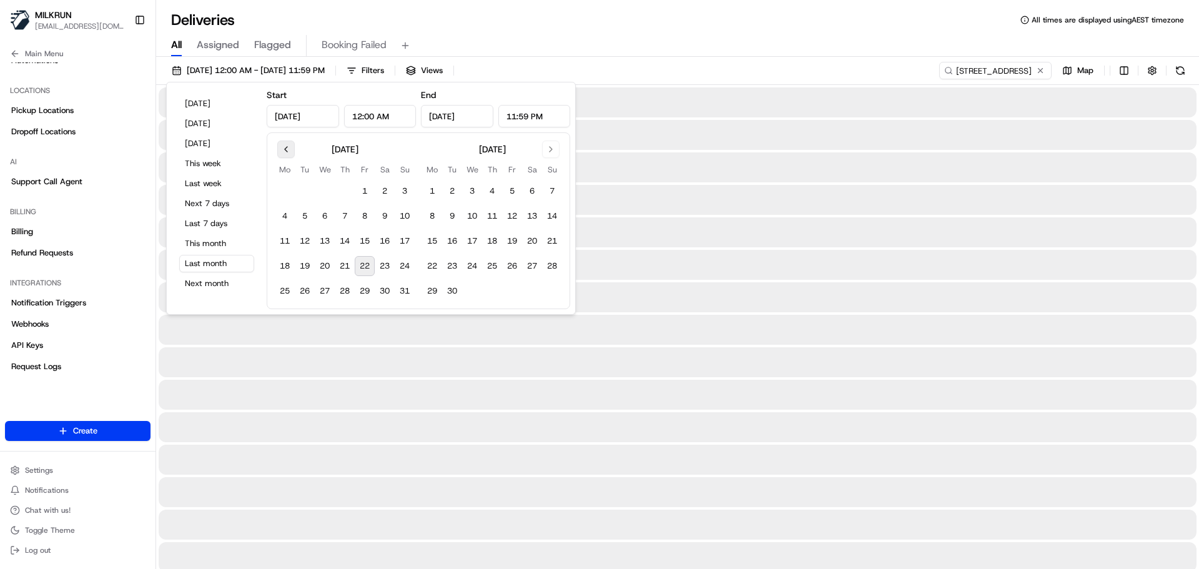
click at [283, 144] on button "Go to previous month" at bounding box center [285, 148] width 17 height 17
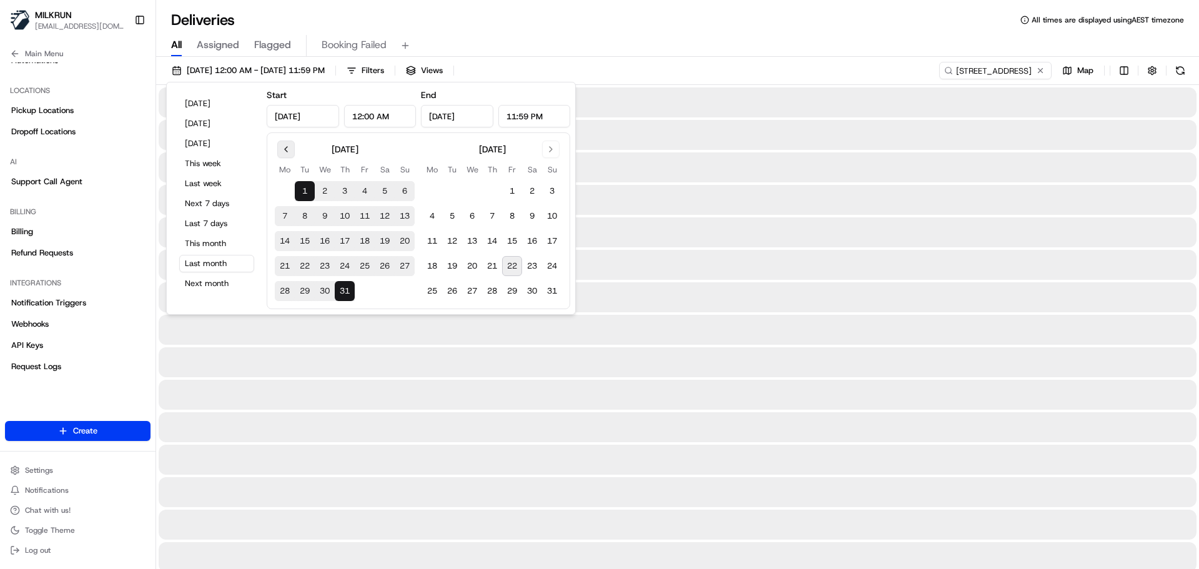
click at [286, 147] on button "Go to previous month" at bounding box center [285, 148] width 17 height 17
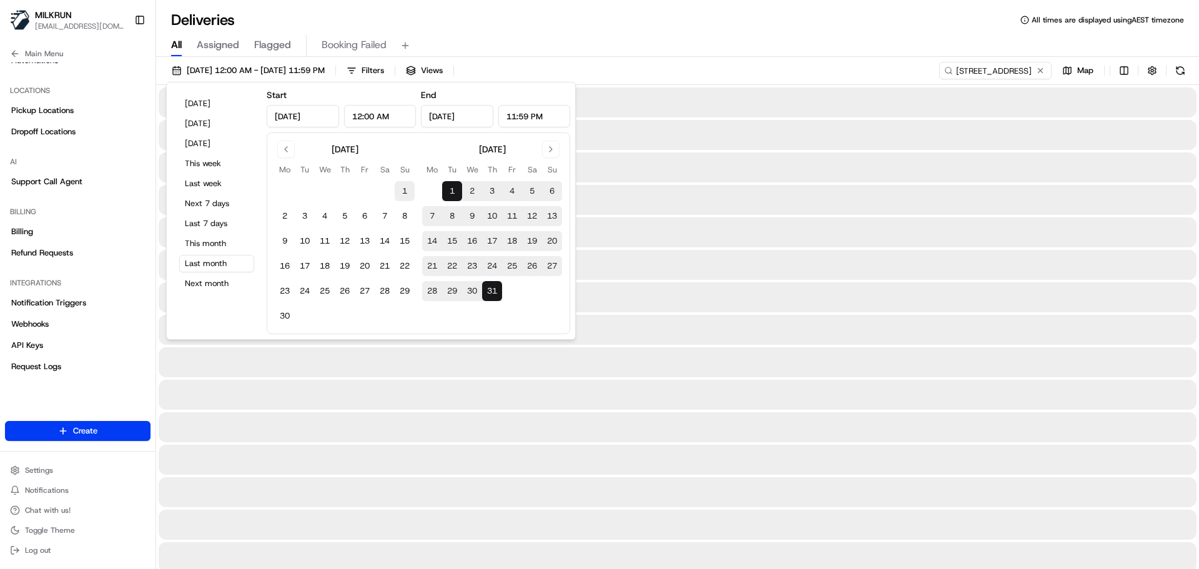
click at [404, 192] on button "1" at bounding box center [405, 191] width 20 height 20
type input "Jun 1, 2025"
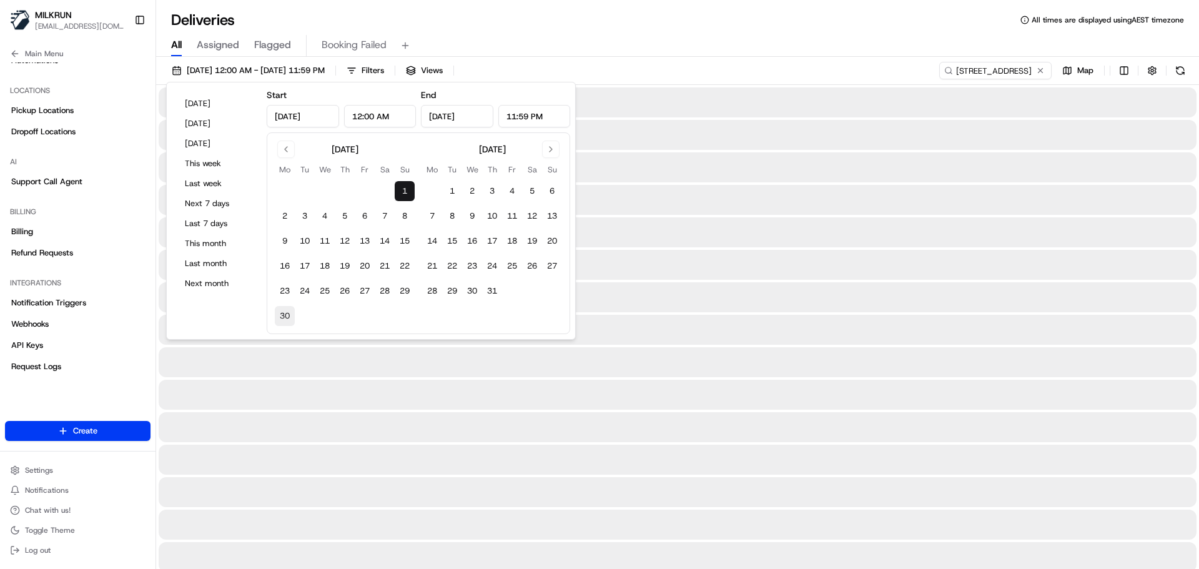
click at [280, 318] on button "30" at bounding box center [285, 316] width 20 height 20
type input "Jun 30, 2025"
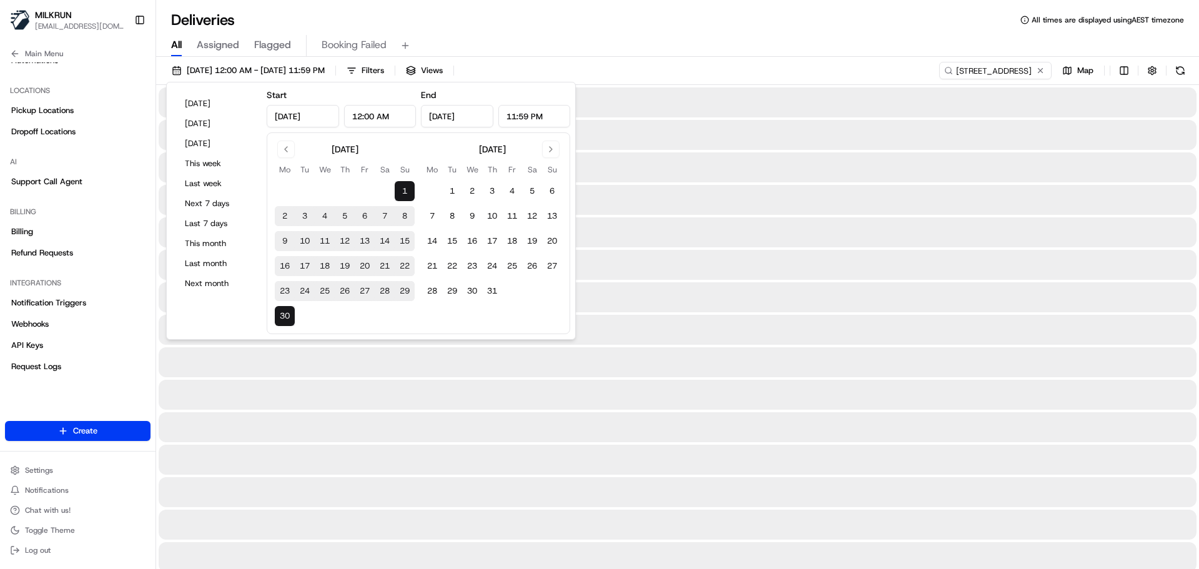
click at [584, 32] on div "All Assigned Flagged Booking Failed" at bounding box center [677, 43] width 1043 height 27
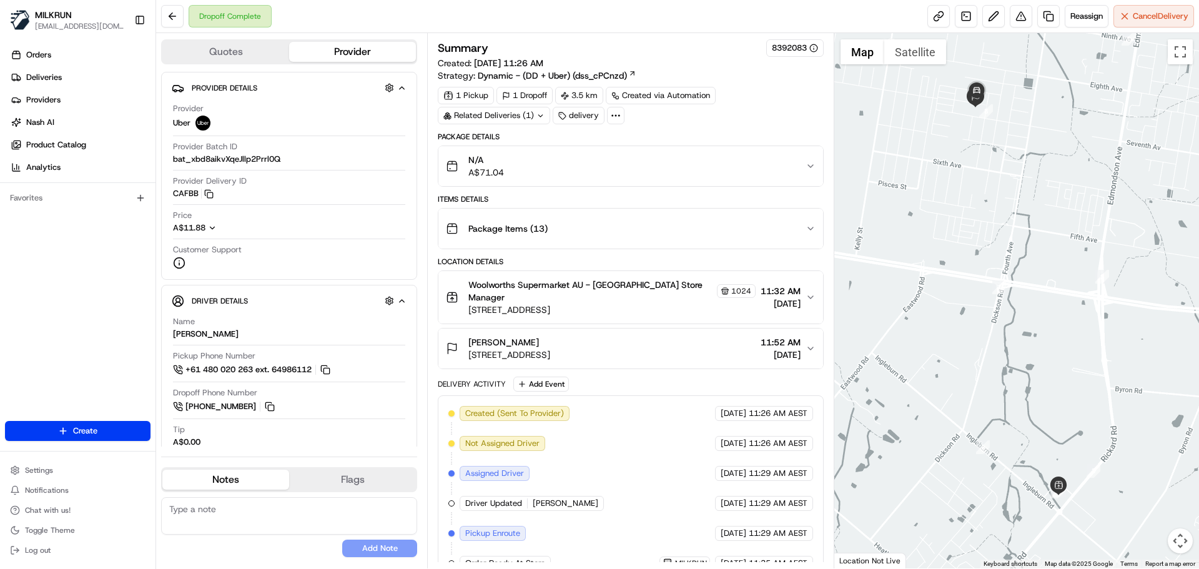
drag, startPoint x: 546, startPoint y: 341, endPoint x: 467, endPoint y: 340, distance: 79.3
click at [467, 340] on div "[PERSON_NAME] Seraphim [STREET_ADDRESS]" at bounding box center [498, 348] width 104 height 25
drag, startPoint x: 519, startPoint y: 350, endPoint x: 466, endPoint y: 350, distance: 52.4
click at [466, 350] on div "[PERSON_NAME] Seraphim [STREET_ADDRESS] 11:52 AM [DATE]" at bounding box center [625, 348] width 359 height 25
drag, startPoint x: 536, startPoint y: 340, endPoint x: 452, endPoint y: 333, distance: 83.9
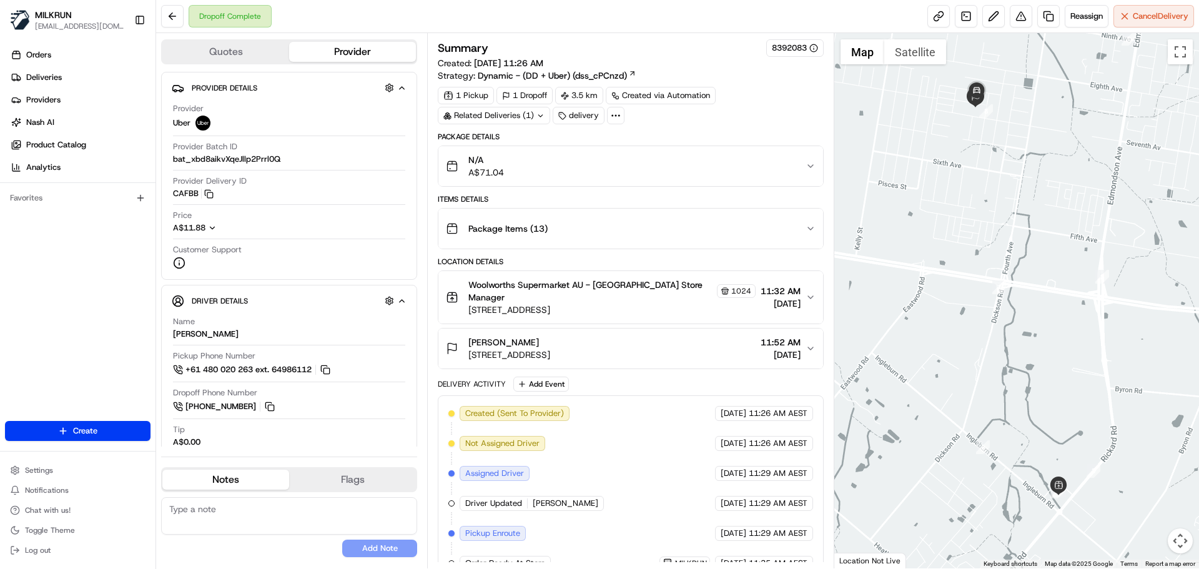
click at [452, 333] on button "kristy Seraphim 10 Apiary St, Austral, NSW 2179, AU 11:52 AM 22/08/2025" at bounding box center [630, 348] width 384 height 40
click at [65, 82] on link "Deliveries" at bounding box center [80, 77] width 150 height 20
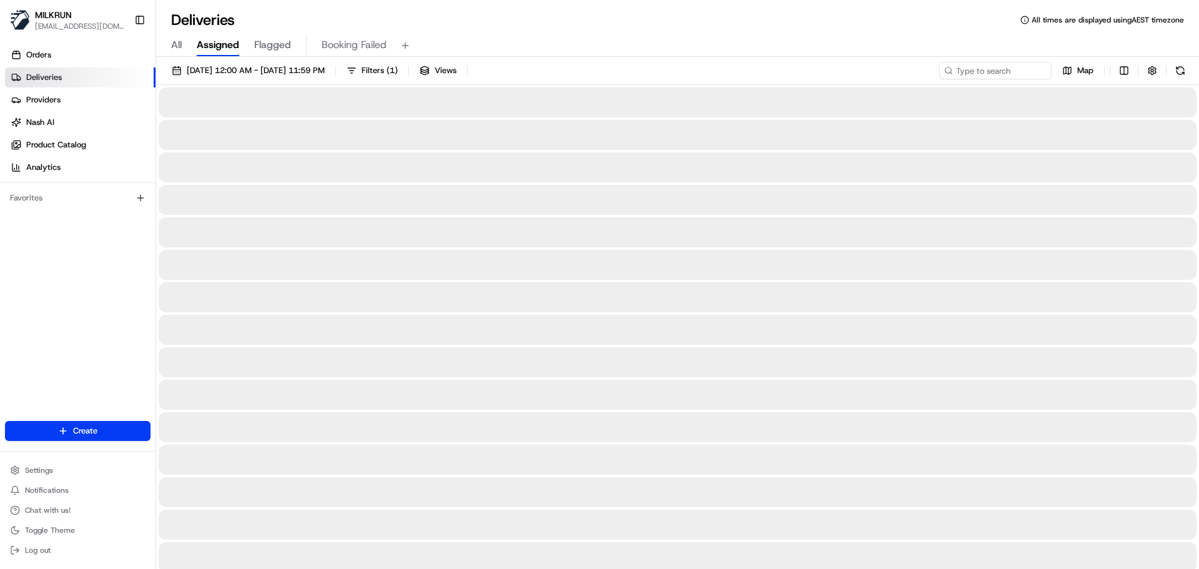
click at [180, 42] on span "All" at bounding box center [176, 44] width 11 height 15
click at [989, 72] on input at bounding box center [976, 70] width 150 height 17
paste input "Hannah ketley"
type input "Hannah ketley"
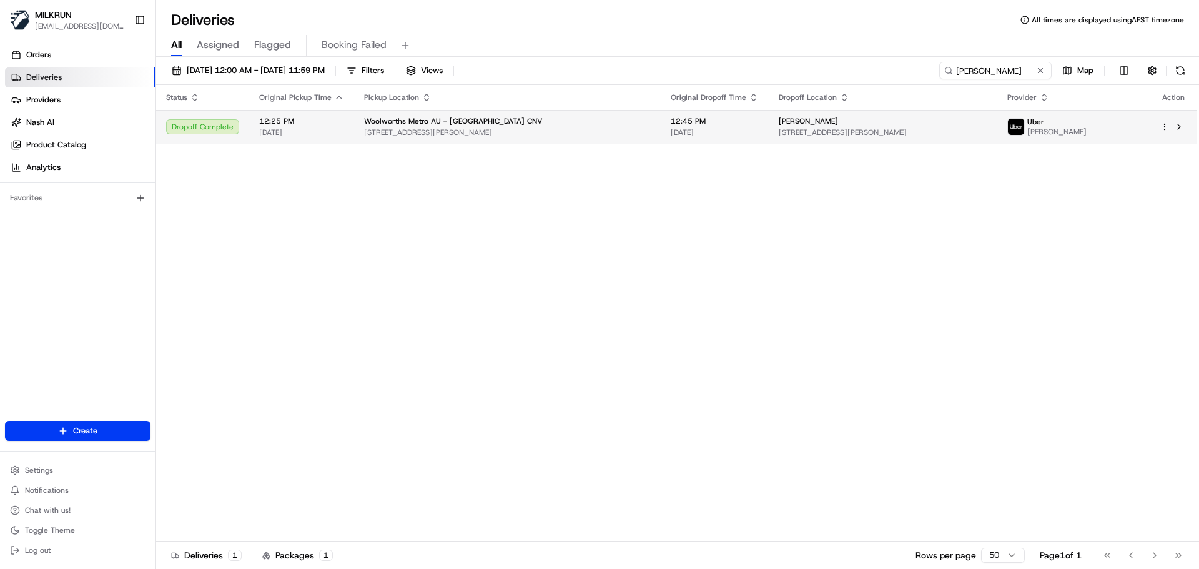
click at [603, 122] on div "Woolworths Metro AU - Bondi Beach CNV" at bounding box center [507, 121] width 287 height 10
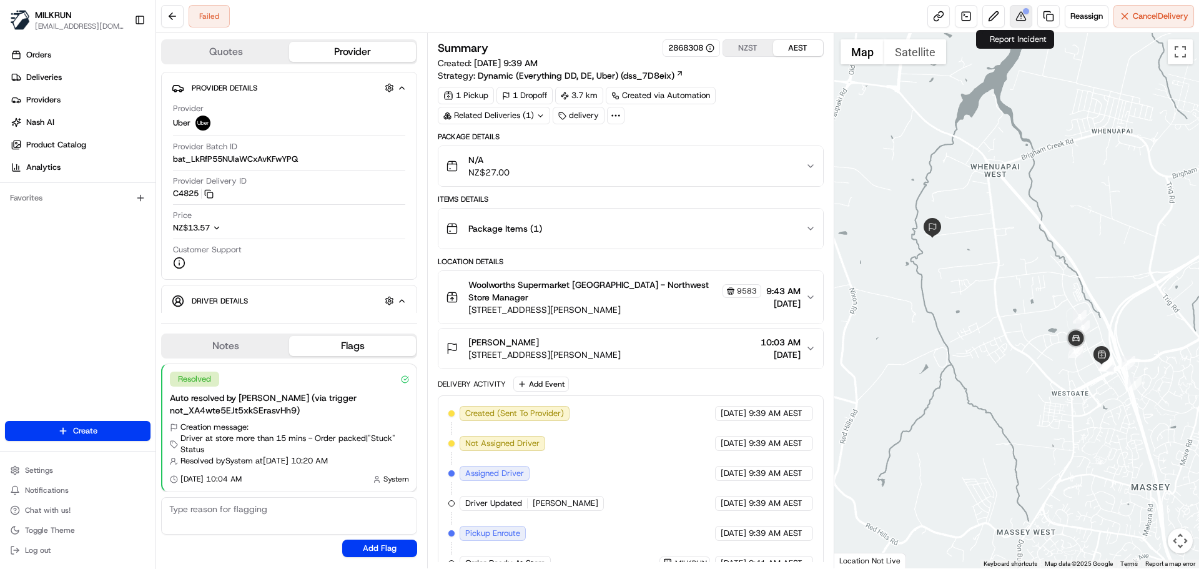
click at [1020, 21] on button at bounding box center [1020, 16] width 22 height 22
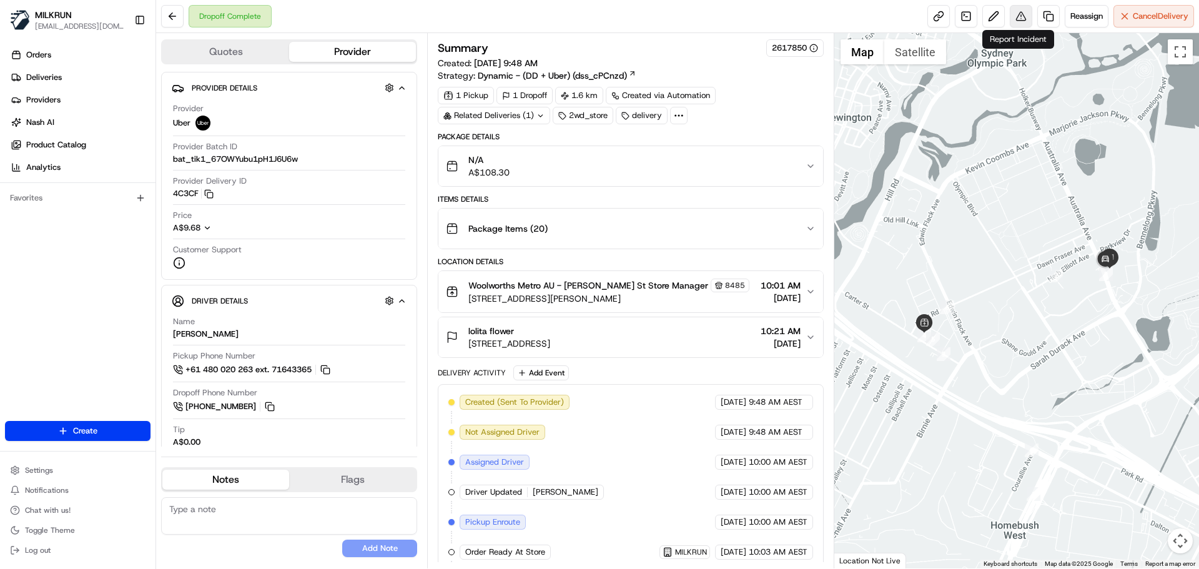
click at [1015, 17] on button at bounding box center [1020, 16] width 22 height 22
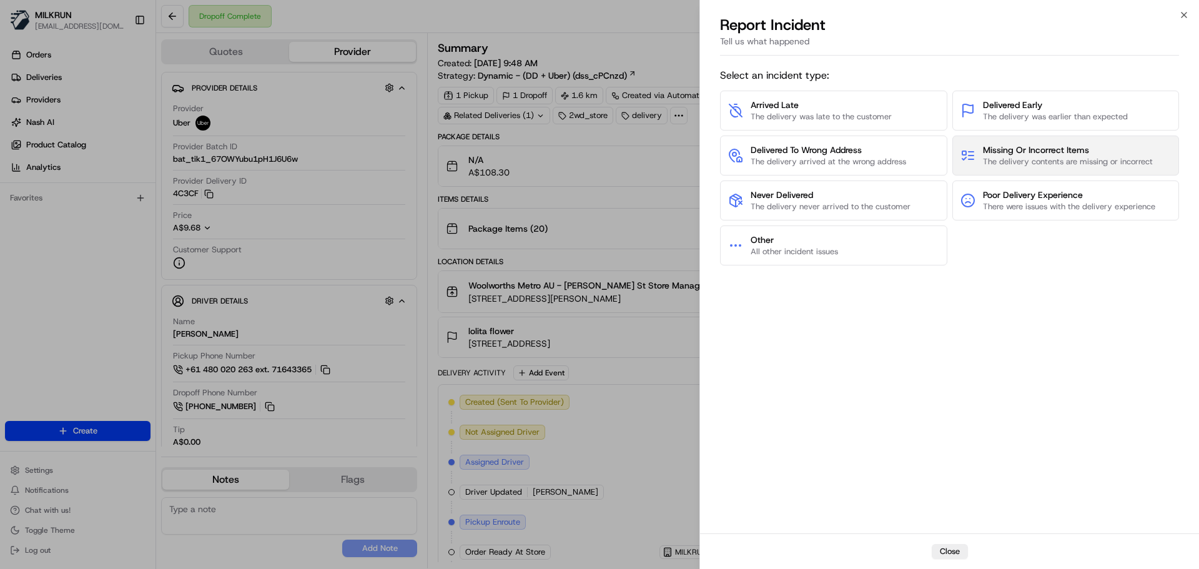
click at [1007, 165] on span "The delivery contents are missing or incorrect" at bounding box center [1068, 161] width 170 height 11
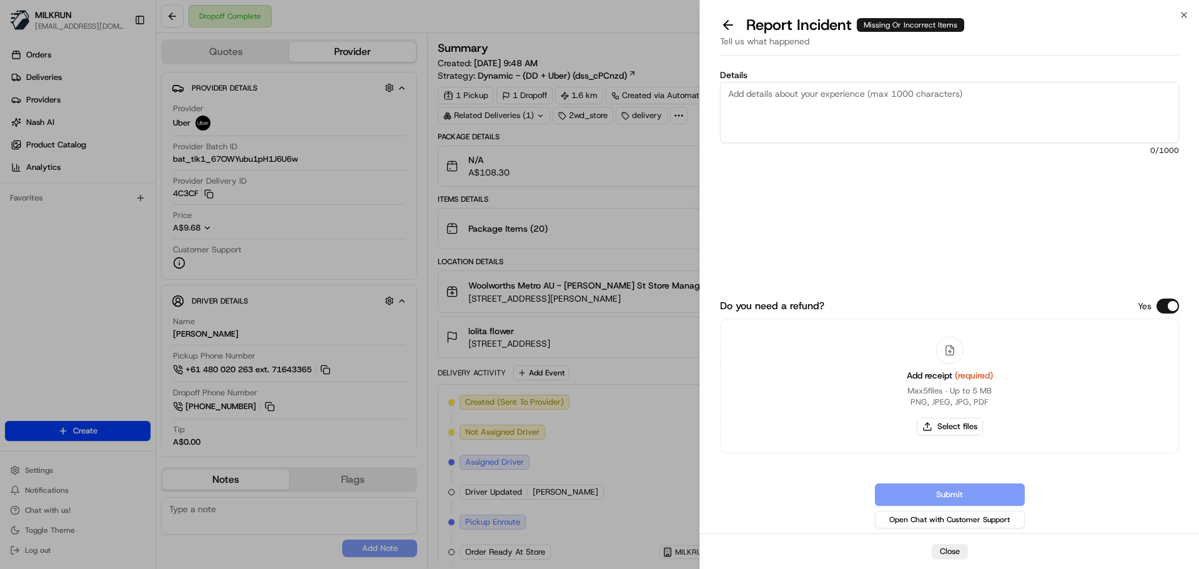
click at [980, 114] on textarea "Details" at bounding box center [949, 112] width 459 height 61
paste textarea "Customer received the wrong order, refund + delivery costs."
type textarea "Customer received the wrong order, refund + delivery costs."
click at [960, 434] on button "Select files" at bounding box center [949, 426] width 66 height 17
type input "C:\fakepath\Screenshot [DATE] 140419.png"
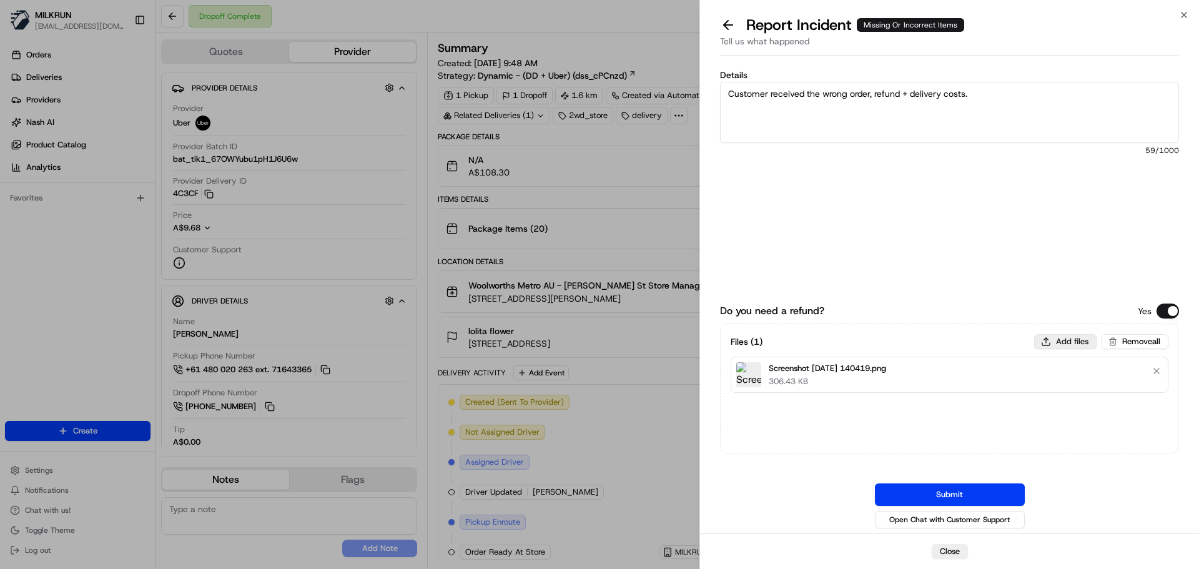
click at [1052, 338] on button "Add files" at bounding box center [1065, 341] width 62 height 15
type input "C:\fakepath\Screenshot [DATE] 140450.png"
click at [950, 491] on button "Submit" at bounding box center [950, 494] width 150 height 22
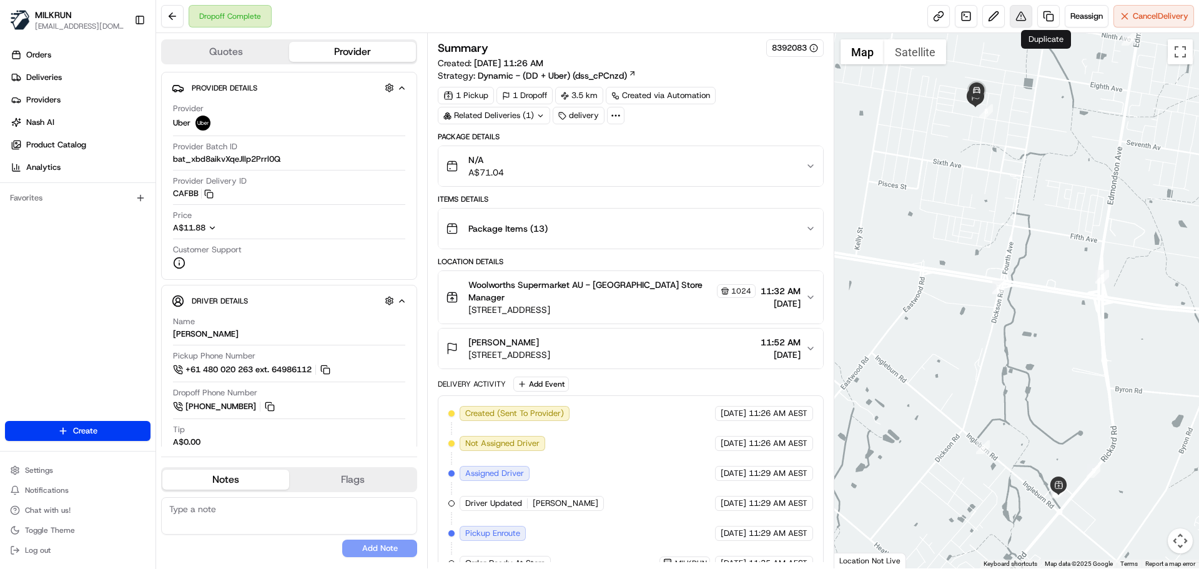
click at [1021, 22] on button at bounding box center [1020, 16] width 22 height 22
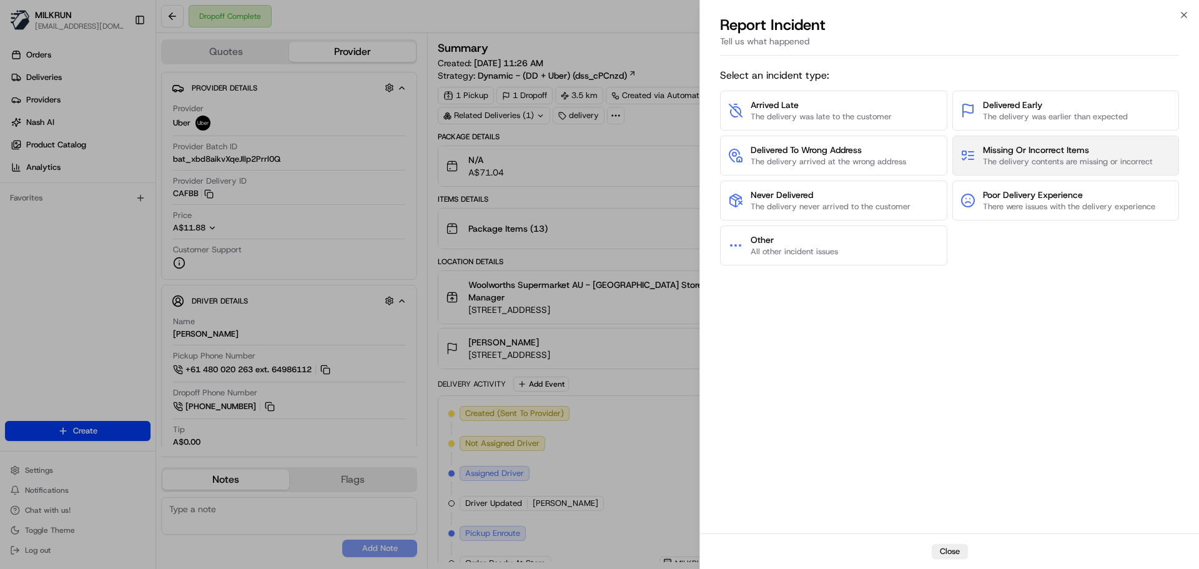
click at [1031, 156] on span "The delivery contents are missing or incorrect" at bounding box center [1068, 161] width 170 height 11
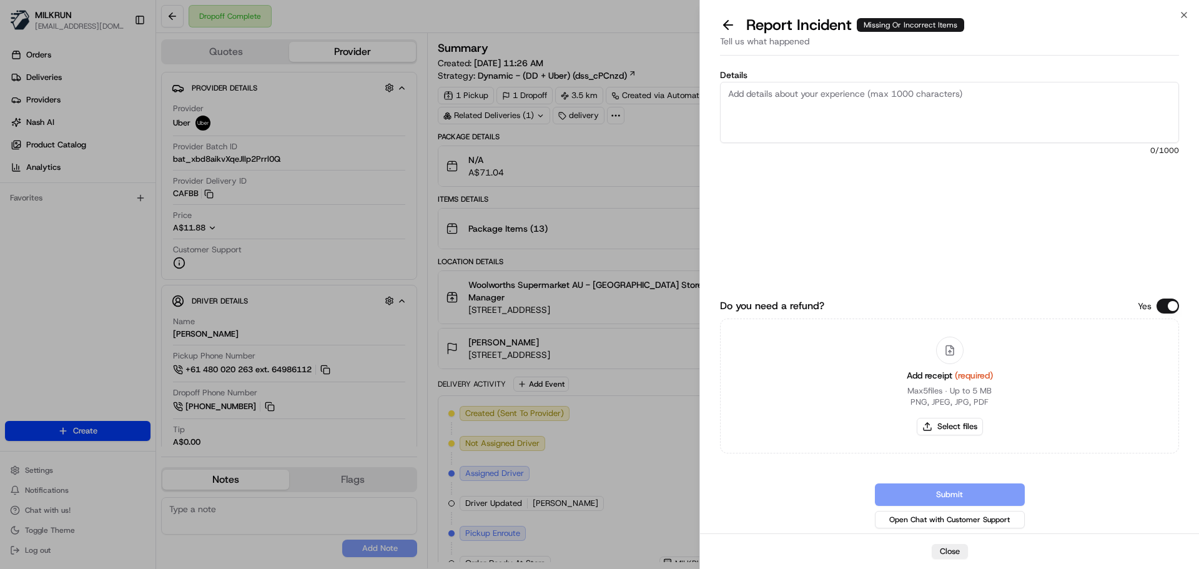
click at [959, 129] on textarea "Details" at bounding box center [949, 112] width 459 height 61
paste textarea "Spoke to the store who had confirmed all items were handed over to the driver, …"
paste textarea "x Red Rock Deli Crostini Smoked Salt 115g 1:14 PM x 1 - Strawberries Punnet 250…"
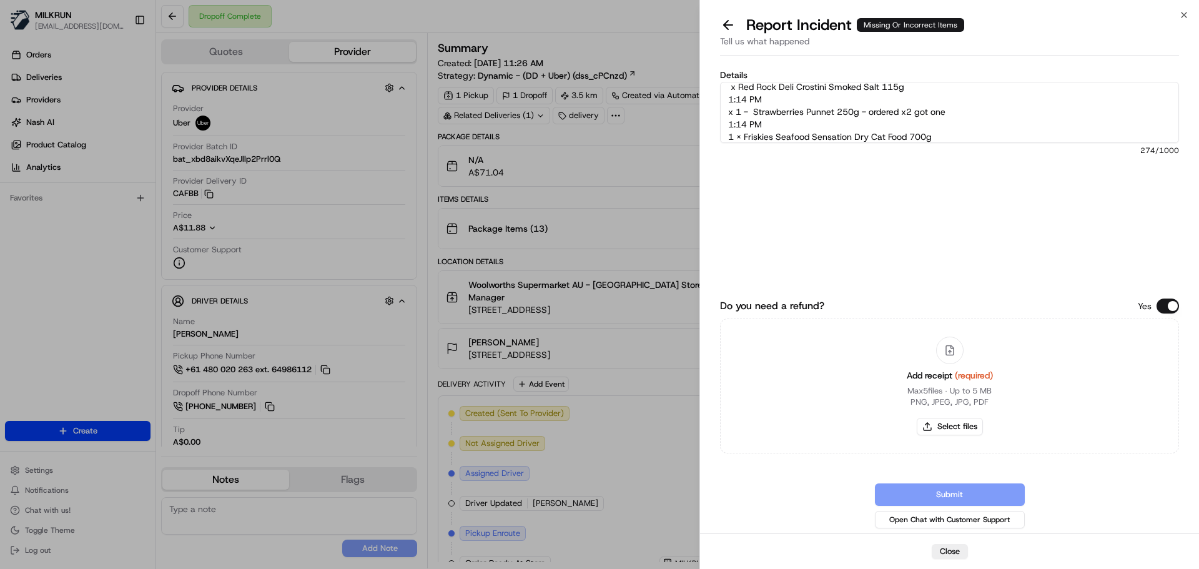
drag, startPoint x: 780, startPoint y: 130, endPoint x: 720, endPoint y: 125, distance: 60.1
click at [720, 125] on textarea "Spoke to the store who had confirmed all items were handed over to the driver, …" at bounding box center [949, 112] width 459 height 61
drag, startPoint x: 724, startPoint y: 102, endPoint x: 708, endPoint y: 102, distance: 16.2
click at [708, 102] on div "Details Spoke to the store who had confirmed all items were handed over to the …" at bounding box center [949, 297] width 499 height 473
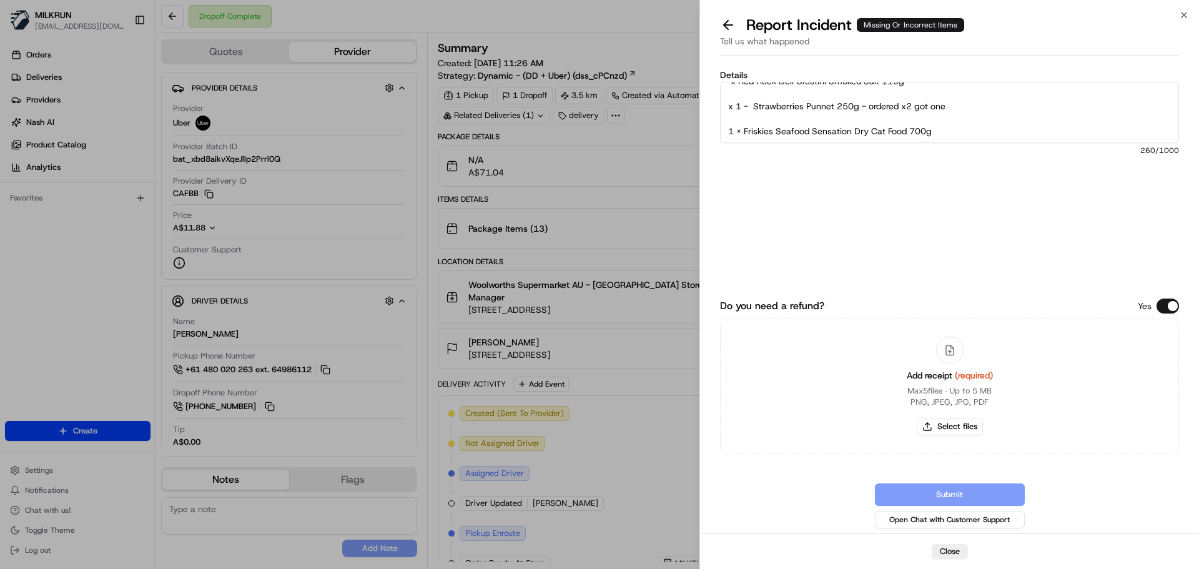
click at [973, 134] on textarea "Spoke to the store who had confirmed all items were handed over to the driver, …" at bounding box center [949, 112] width 459 height 61
type textarea "Spoke to the store who had confirmed all items were handed over to the driver, …"
click at [953, 421] on button "Select files" at bounding box center [949, 426] width 66 height 17
type input "C:\fakepath\Screenshot [DATE] 140654.png"
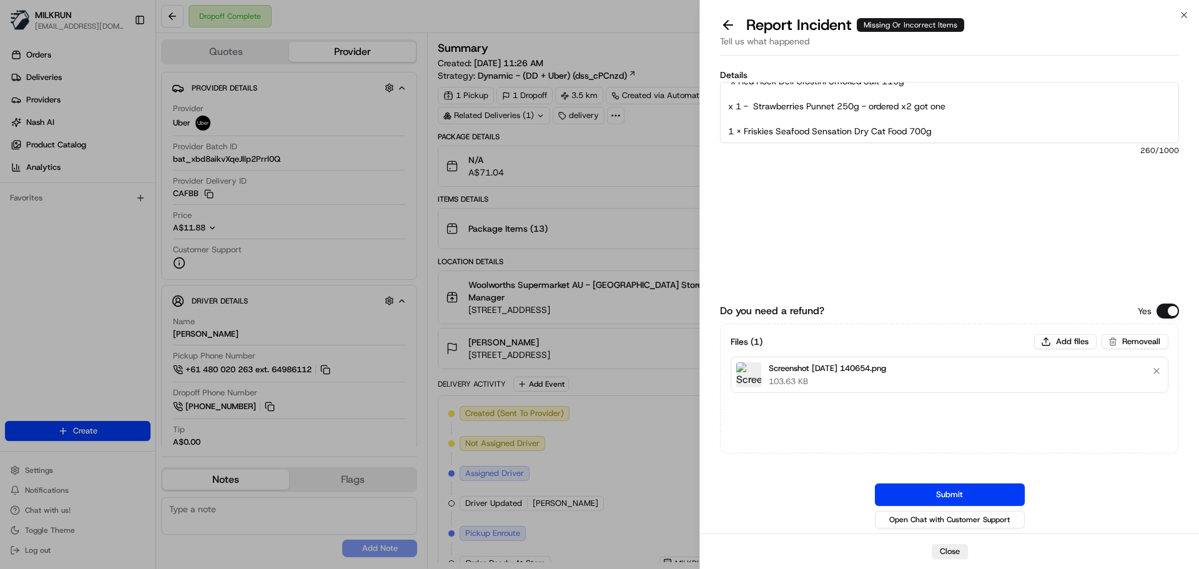
click at [1043, 350] on div "Files ( 1 ) Add files Remove all Screenshot [DATE] 140654.png 103.63 KB" at bounding box center [949, 363] width 438 height 59
click at [1043, 345] on button "Add files" at bounding box center [1065, 341] width 62 height 15
type input "C:\fakepath\Screenshot [DATE] 140813.png"
click at [931, 488] on button "Submit" at bounding box center [950, 494] width 150 height 22
